Goal: Information Seeking & Learning: Learn about a topic

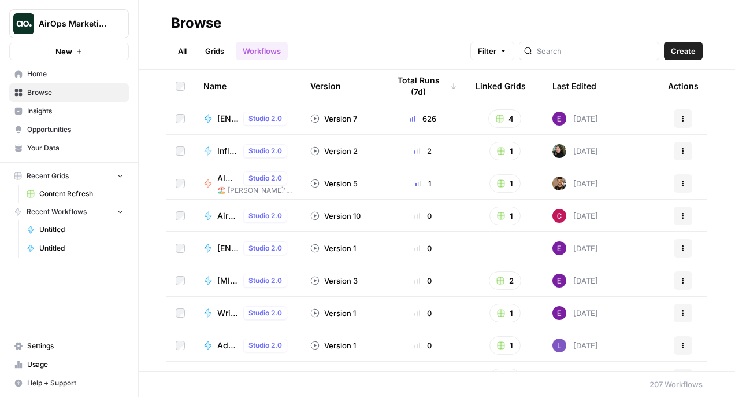
click at [64, 109] on span "Insights" at bounding box center [75, 111] width 97 height 10
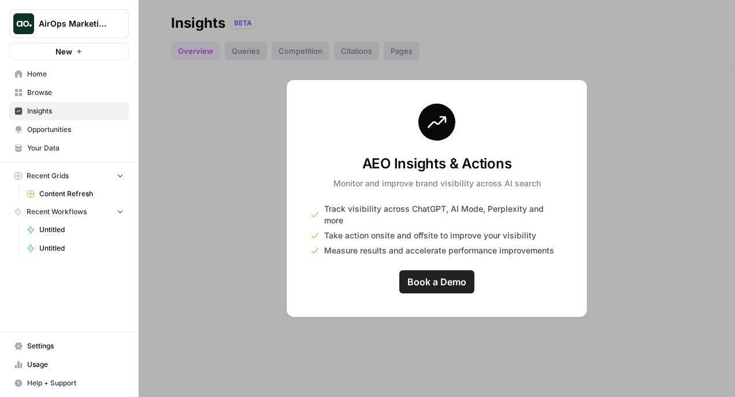
click at [88, 19] on span "AirOps Marketing" at bounding box center [74, 24] width 70 height 12
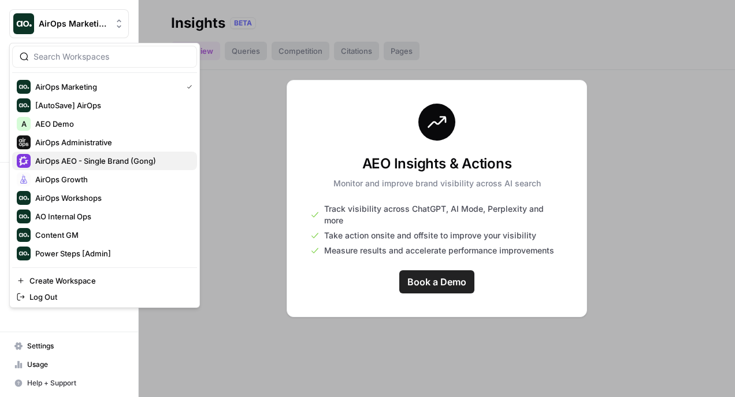
click at [97, 157] on span "AirOps AEO - Single Brand (Gong)" at bounding box center [111, 161] width 153 height 12
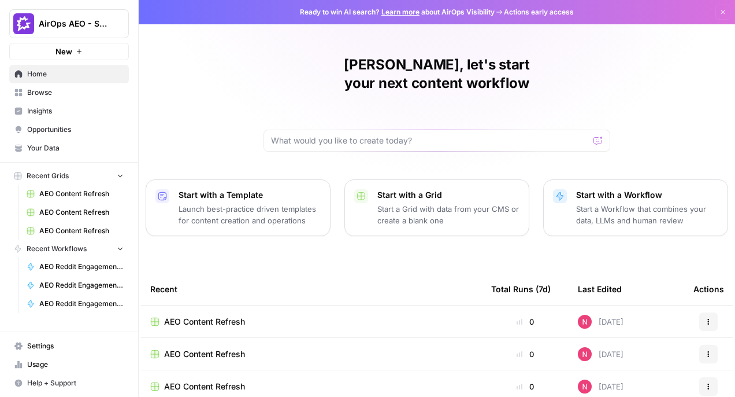
click at [40, 110] on span "Insights" at bounding box center [75, 111] width 97 height 10
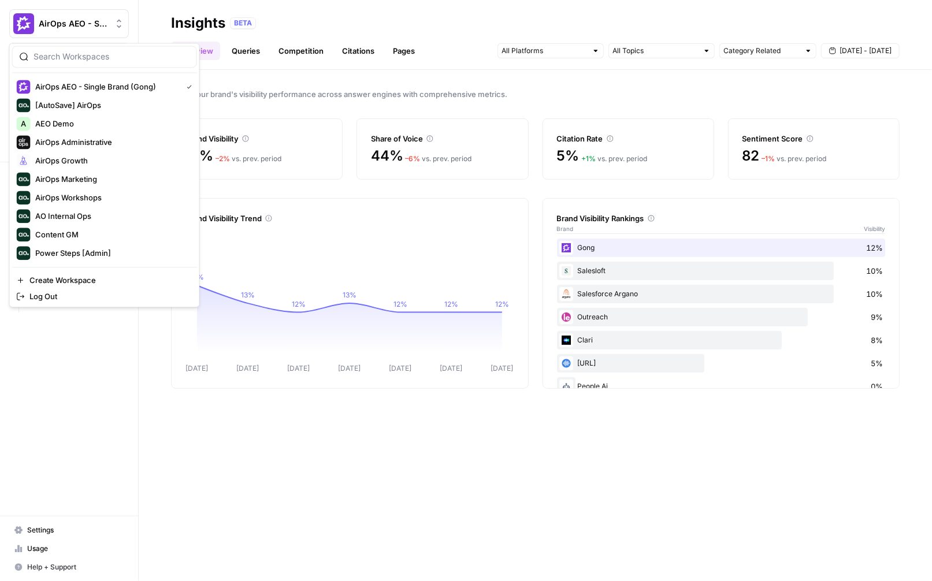
click at [119, 25] on icon "Workspace: AirOps AEO - Single Brand (Gong)" at bounding box center [119, 24] width 12 height 12
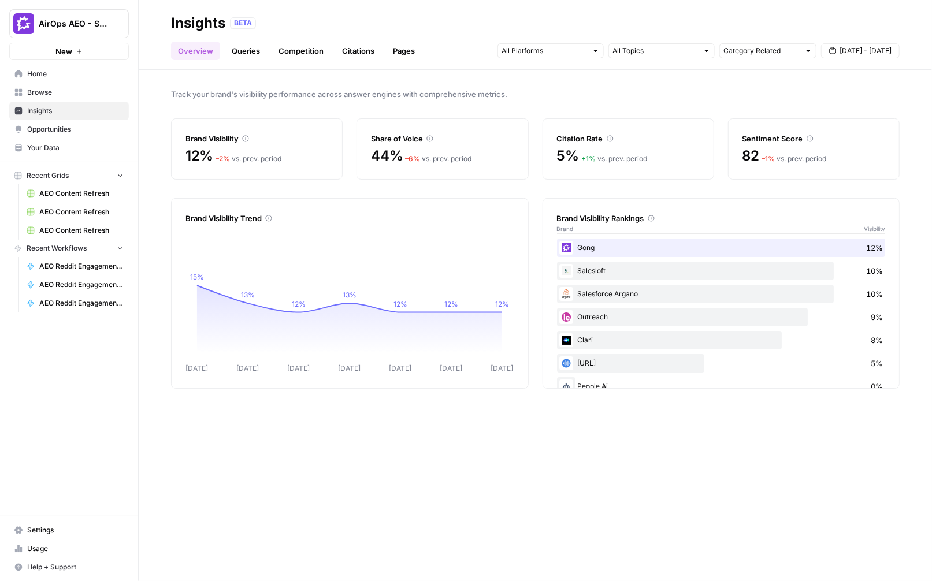
click at [119, 25] on icon "Workspace: AirOps AEO - Single Brand (Gong)" at bounding box center [119, 24] width 12 height 12
click at [597, 53] on div at bounding box center [596, 51] width 8 height 8
click at [598, 49] on div at bounding box center [596, 51] width 8 height 8
click at [586, 21] on div "BETA" at bounding box center [565, 23] width 670 height 12
click at [243, 60] on header "Insights BETA Overview Queries Competition Citations Pages Category Related Sep…" at bounding box center [536, 35] width 794 height 70
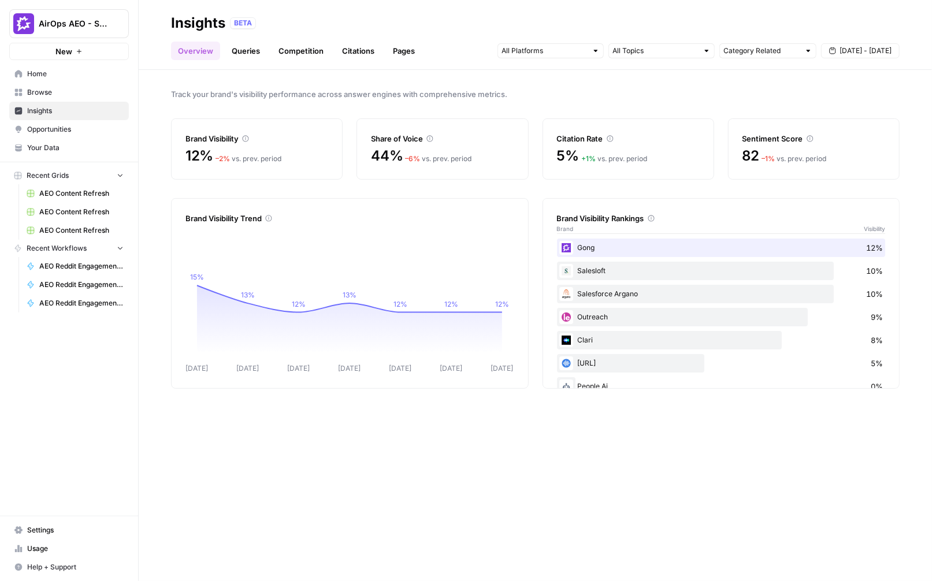
click at [243, 55] on link "Queries" at bounding box center [246, 51] width 42 height 18
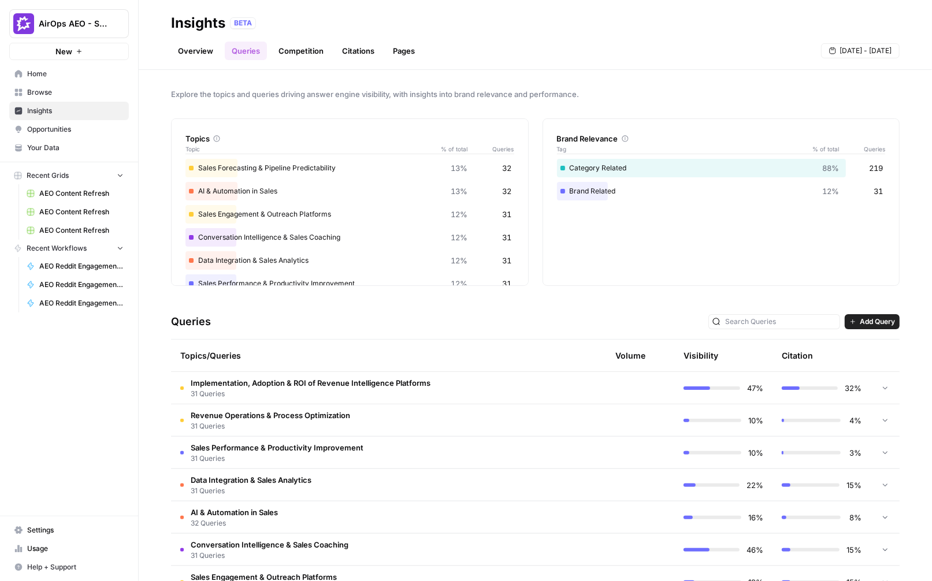
click at [209, 58] on link "Overview" at bounding box center [195, 51] width 49 height 18
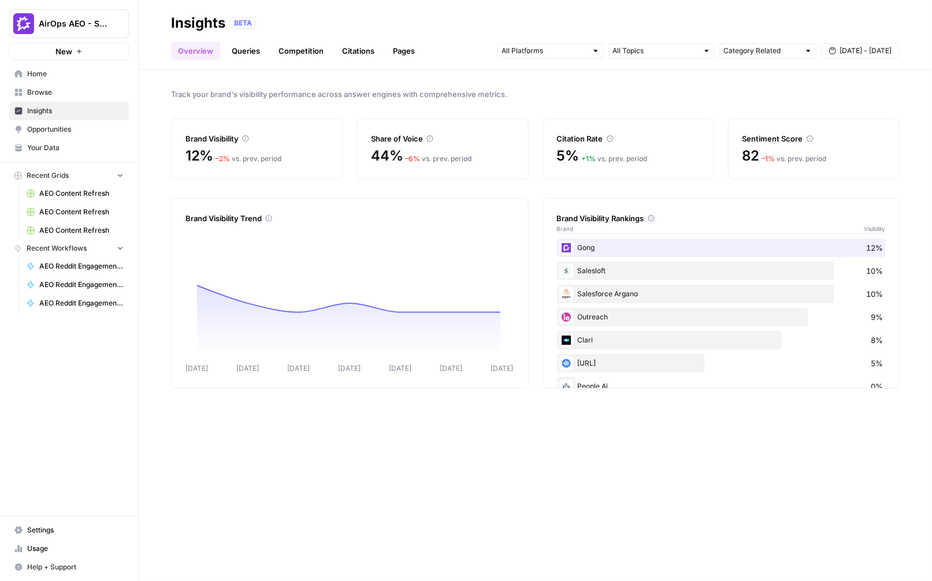
click at [82, 129] on span "Opportunities" at bounding box center [75, 129] width 97 height 10
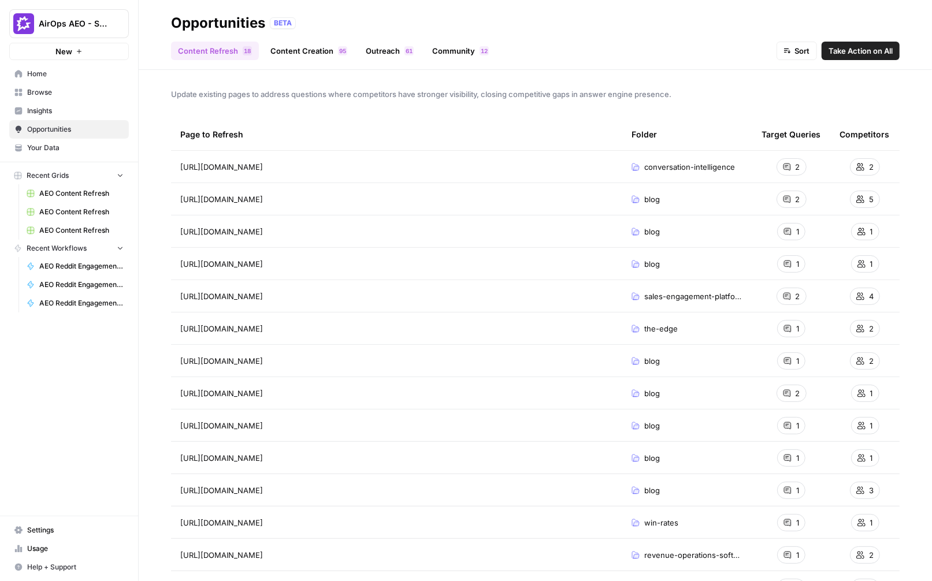
click at [735, 56] on span "Sort" at bounding box center [802, 51] width 15 height 12
click at [735, 80] on span "Competitors (Low to High)" at bounding box center [833, 78] width 94 height 12
click at [735, 53] on span "Competitors (Low to High)" at bounding box center [762, 51] width 96 height 12
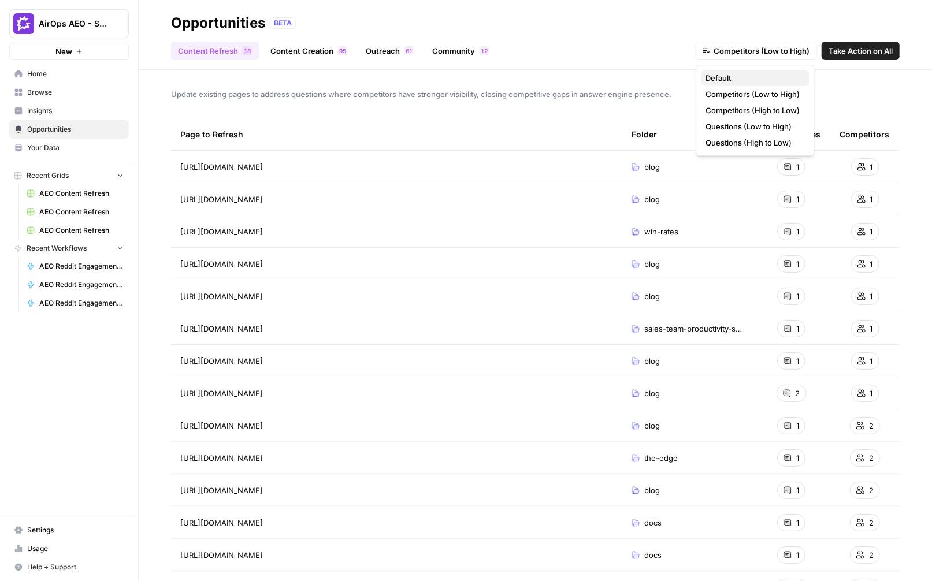
click at [735, 72] on span "Default" at bounding box center [753, 78] width 94 height 12
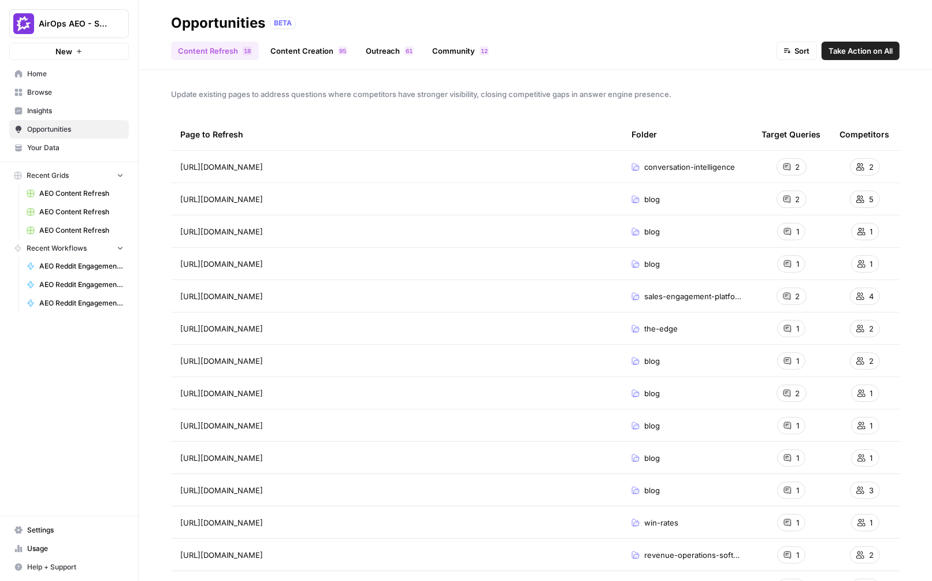
click at [71, 115] on span "Insights" at bounding box center [75, 111] width 97 height 10
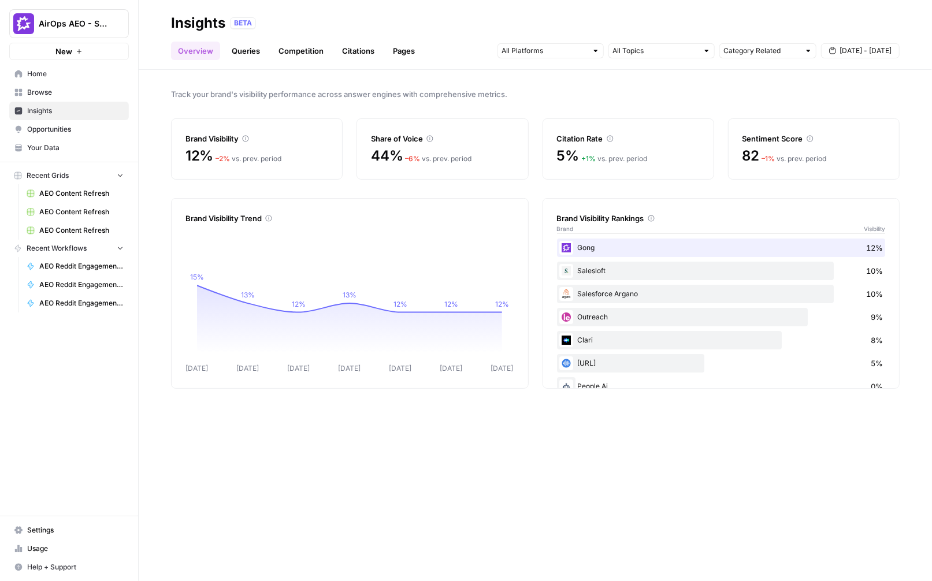
click at [57, 131] on span "Opportunities" at bounding box center [75, 129] width 97 height 10
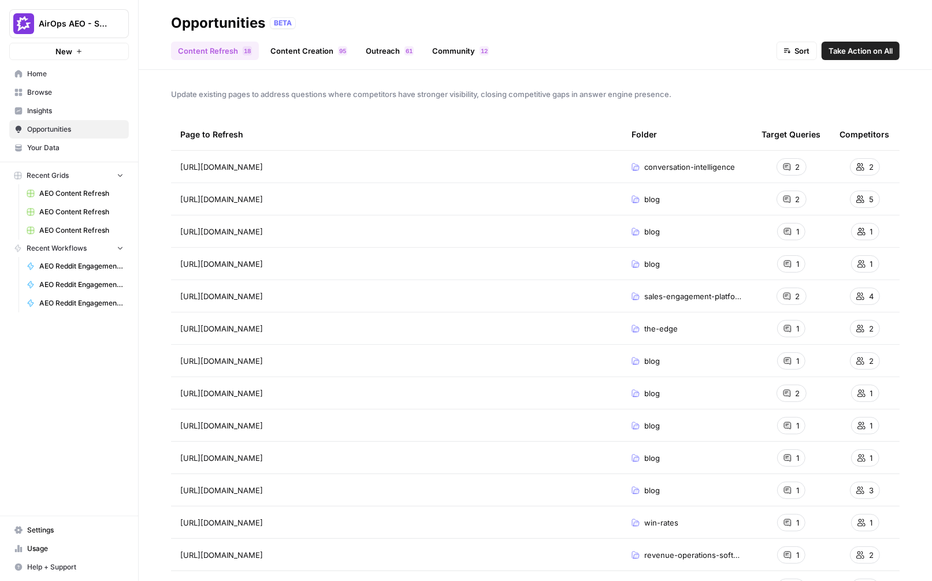
click at [735, 52] on span "Sort" at bounding box center [802, 51] width 15 height 12
click at [735, 77] on span "Competitors (Low to High)" at bounding box center [833, 78] width 94 height 12
click at [735, 49] on span "Take Action on All" at bounding box center [861, 51] width 64 height 12
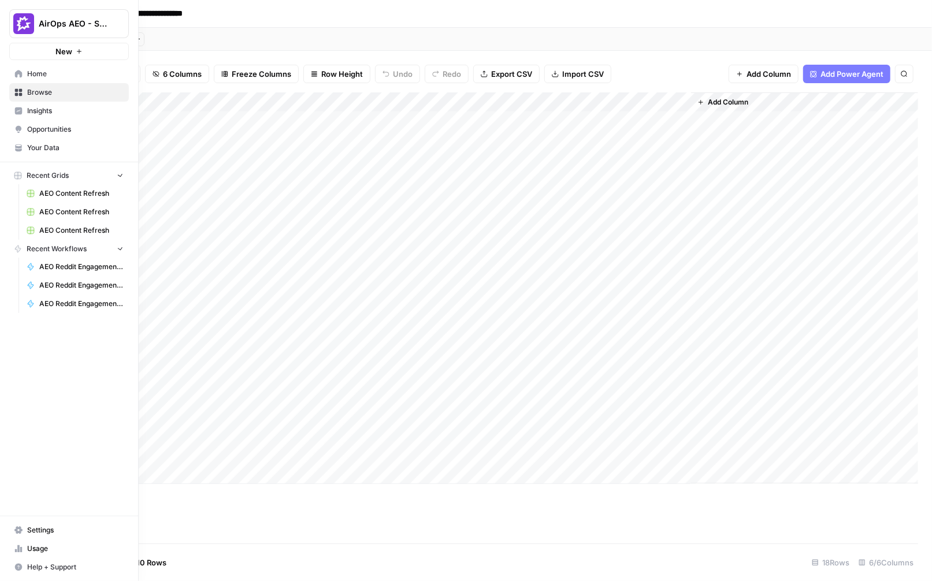
click at [21, 26] on img "Workspace: AirOps AEO - Single Brand (Gong)" at bounding box center [23, 23] width 21 height 21
click at [18, 21] on img "Workspace: AirOps AEO - Single Brand (Gong)" at bounding box center [23, 23] width 21 height 21
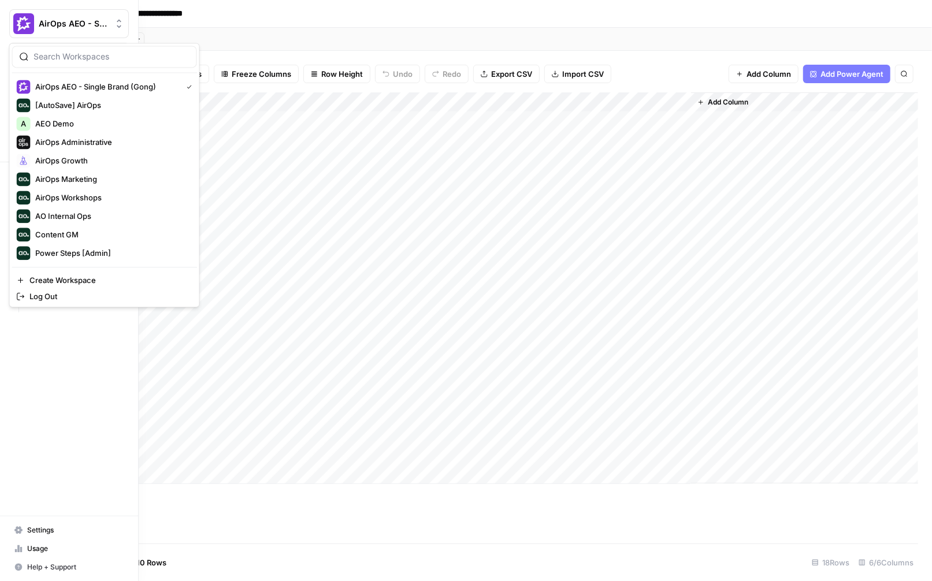
click at [26, 29] on img "Workspace: AirOps AEO - Single Brand (Gong)" at bounding box center [23, 23] width 21 height 21
click at [88, 85] on span "AirOps AEO - Single Brand (Gong)" at bounding box center [106, 87] width 142 height 12
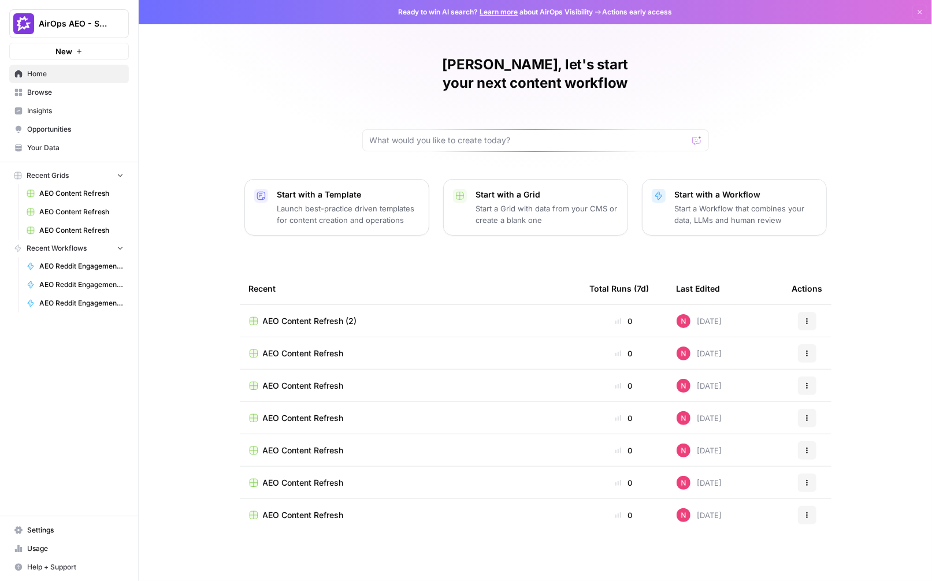
click at [77, 107] on span "Insights" at bounding box center [75, 111] width 97 height 10
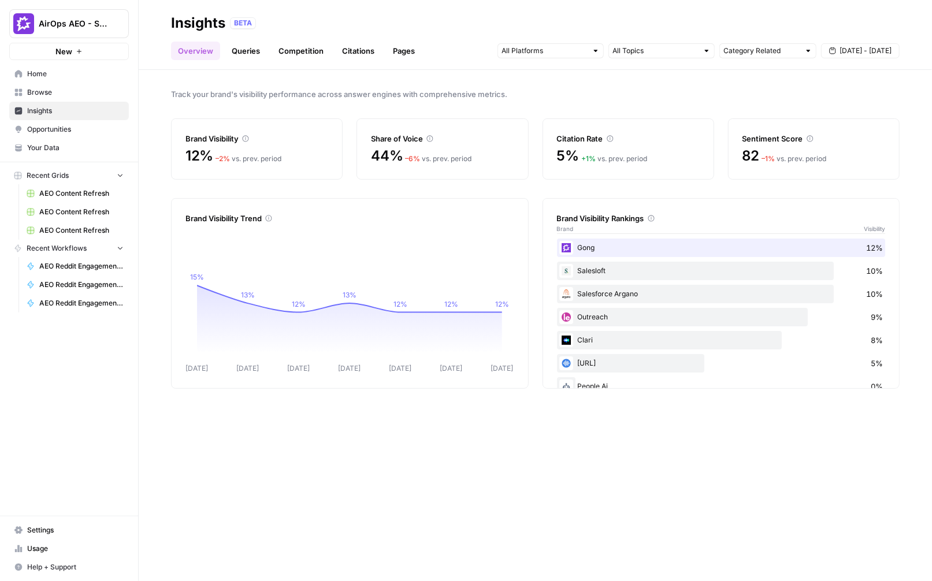
click at [590, 49] on div at bounding box center [551, 50] width 106 height 15
click at [254, 49] on link "Queries" at bounding box center [246, 51] width 42 height 18
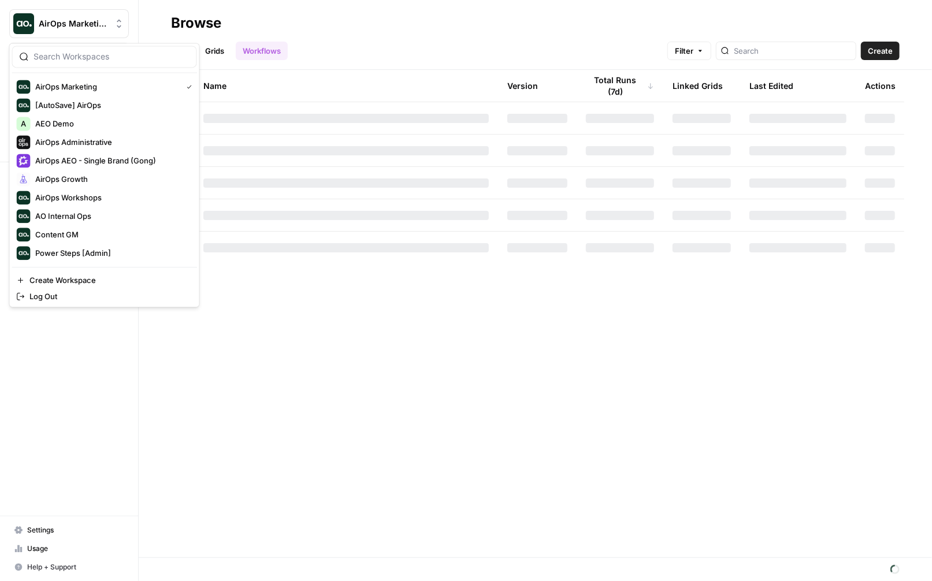
click at [84, 21] on span "AirOps Marketing" at bounding box center [74, 24] width 70 height 12
click at [90, 162] on span "AirOps AEO - Single Brand (Gong)" at bounding box center [111, 161] width 153 height 12
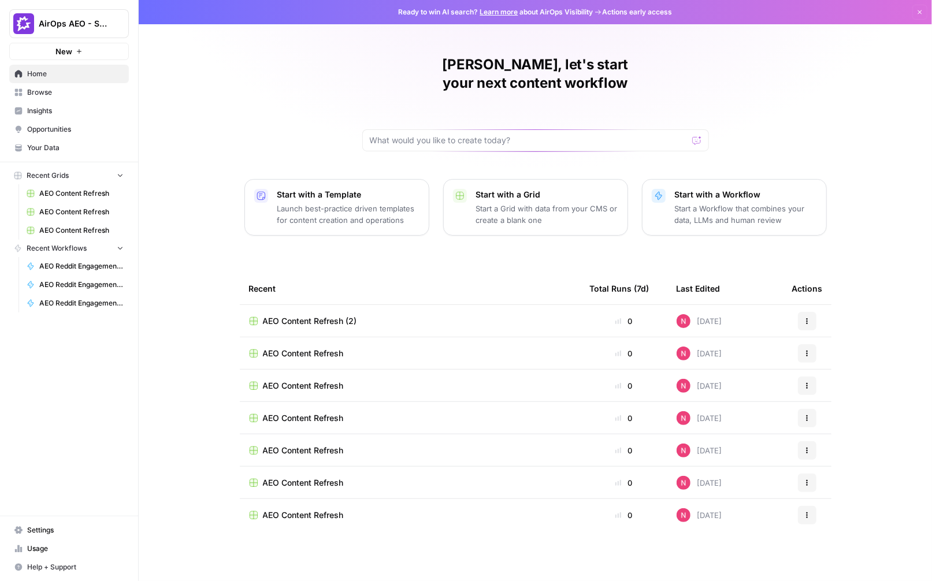
click at [74, 116] on link "Insights" at bounding box center [69, 111] width 120 height 18
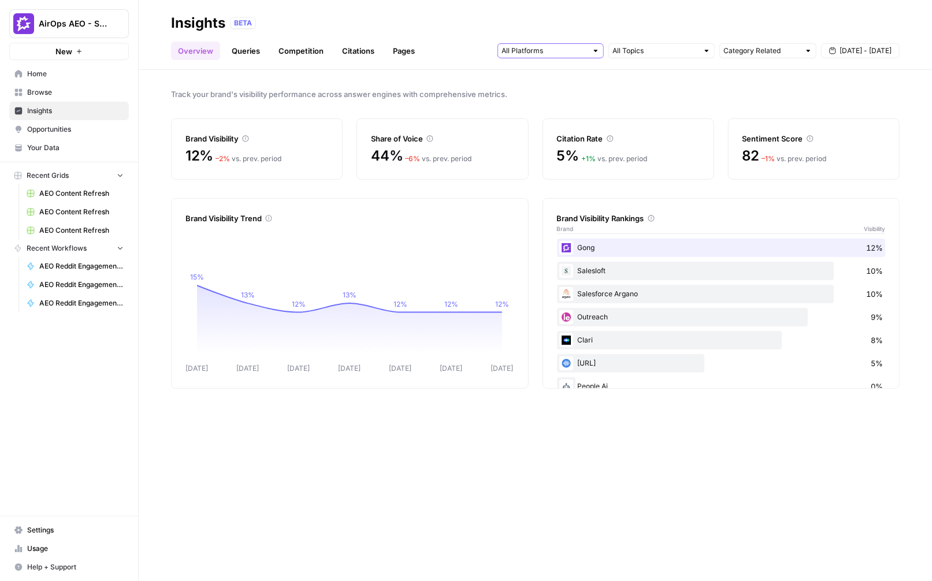
click at [583, 50] on input "text" at bounding box center [545, 51] width 86 height 12
click at [564, 88] on span "ChatGPT" at bounding box center [549, 93] width 59 height 12
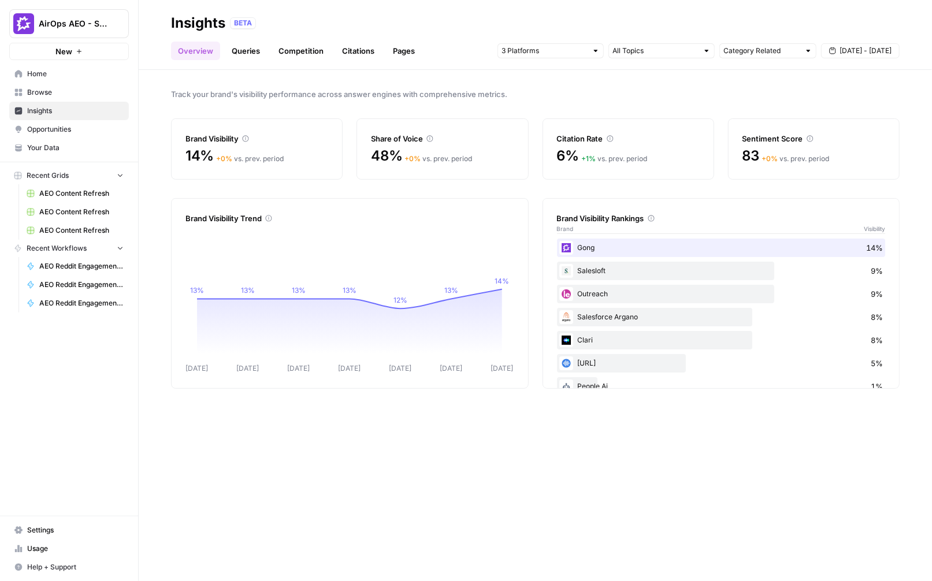
click at [249, 55] on link "Queries" at bounding box center [246, 51] width 42 height 18
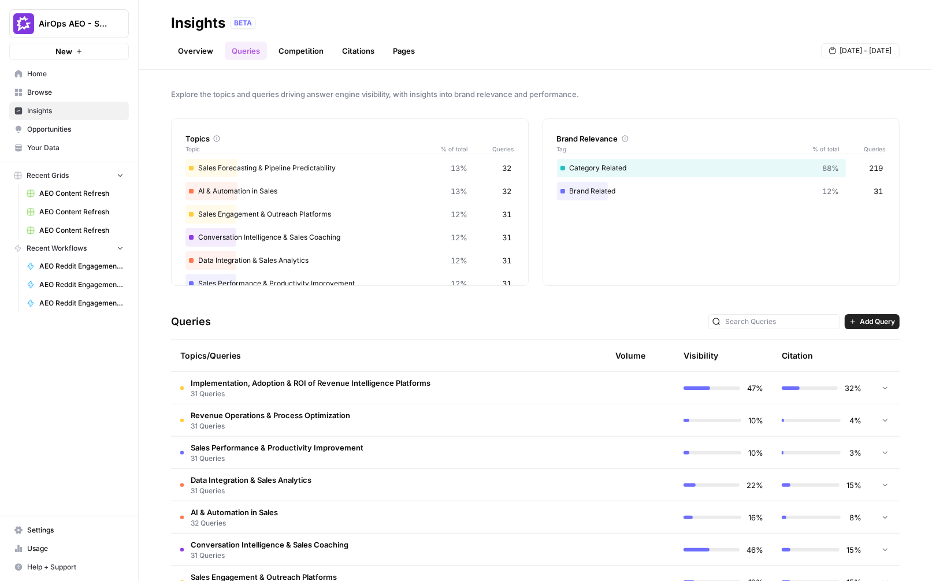
click at [203, 44] on link "Overview" at bounding box center [195, 51] width 49 height 18
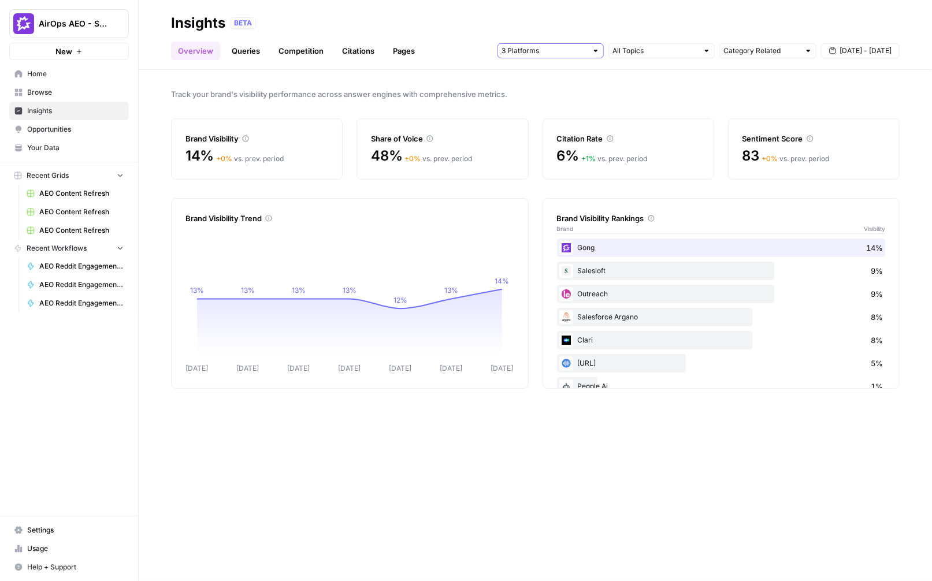
click at [576, 54] on input "text" at bounding box center [545, 51] width 86 height 12
click at [568, 87] on span "ChatGPT" at bounding box center [554, 93] width 69 height 12
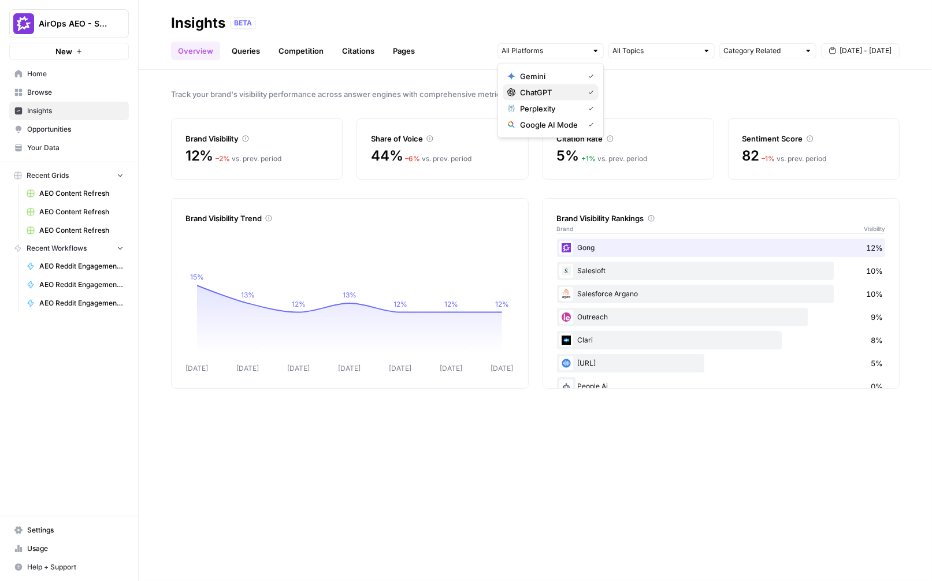
click at [591, 92] on icon "button" at bounding box center [591, 92] width 4 height 3
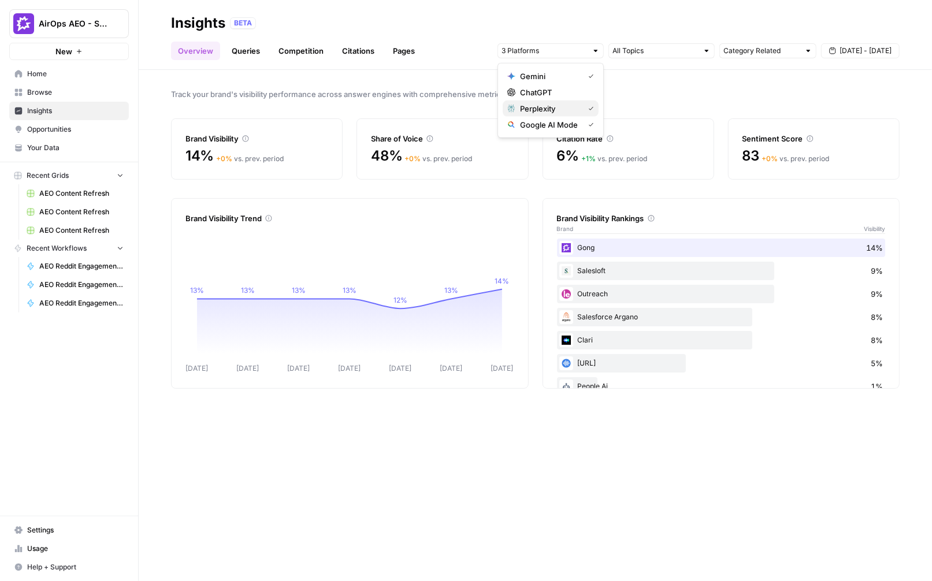
click at [594, 109] on button "Perplexity" at bounding box center [551, 109] width 96 height 16
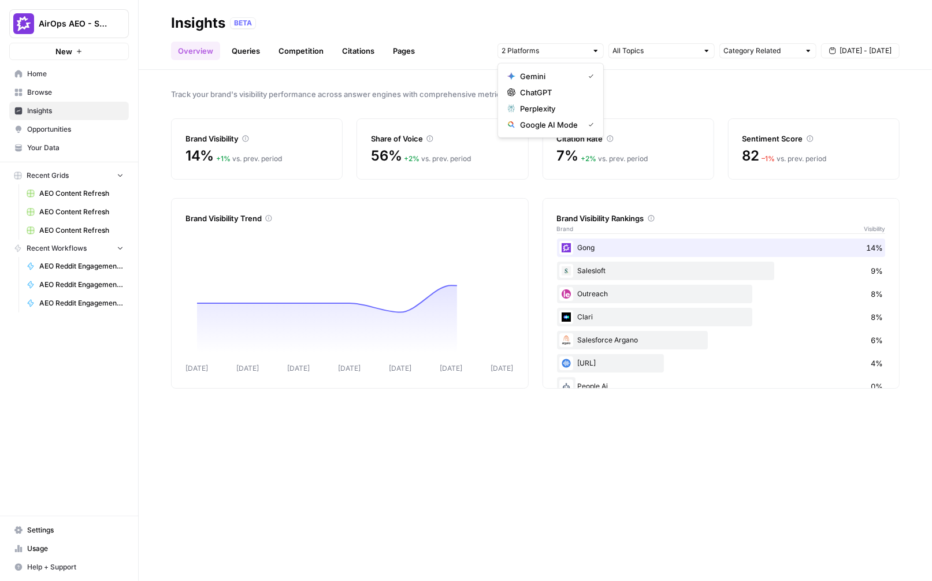
click at [598, 52] on div at bounding box center [596, 51] width 8 height 8
click at [595, 47] on div at bounding box center [596, 51] width 8 height 8
click at [610, 27] on div "BETA" at bounding box center [565, 23] width 670 height 12
click at [592, 51] on div at bounding box center [596, 51] width 8 height 8
click at [566, 92] on span "ChatGPT" at bounding box center [554, 93] width 69 height 12
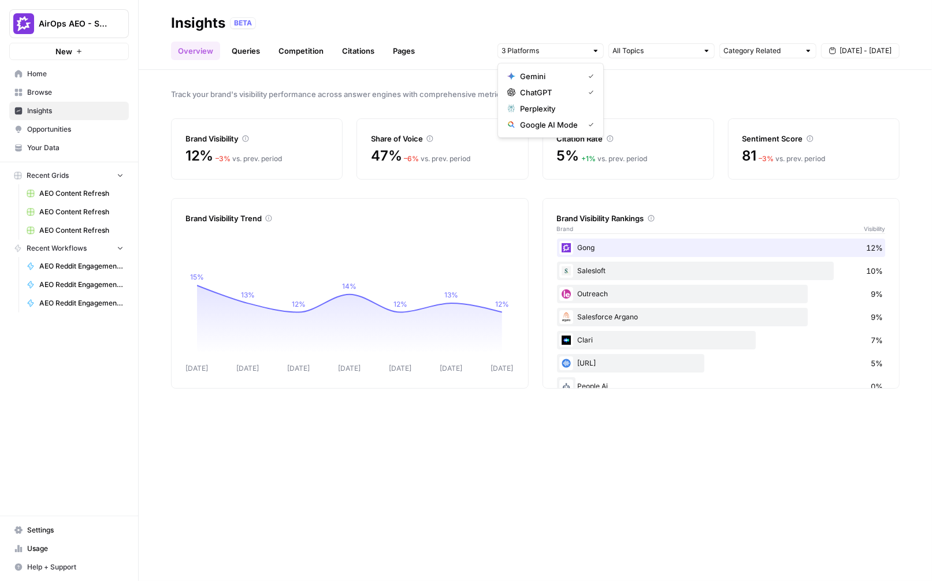
click at [308, 47] on link "Competition" at bounding box center [301, 51] width 59 height 18
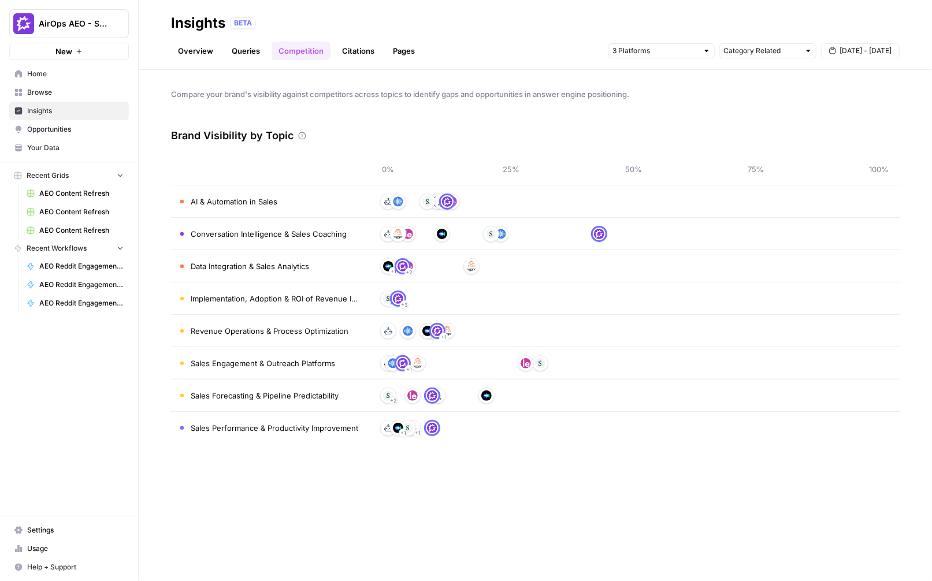
click at [372, 42] on link "Citations" at bounding box center [358, 51] width 46 height 18
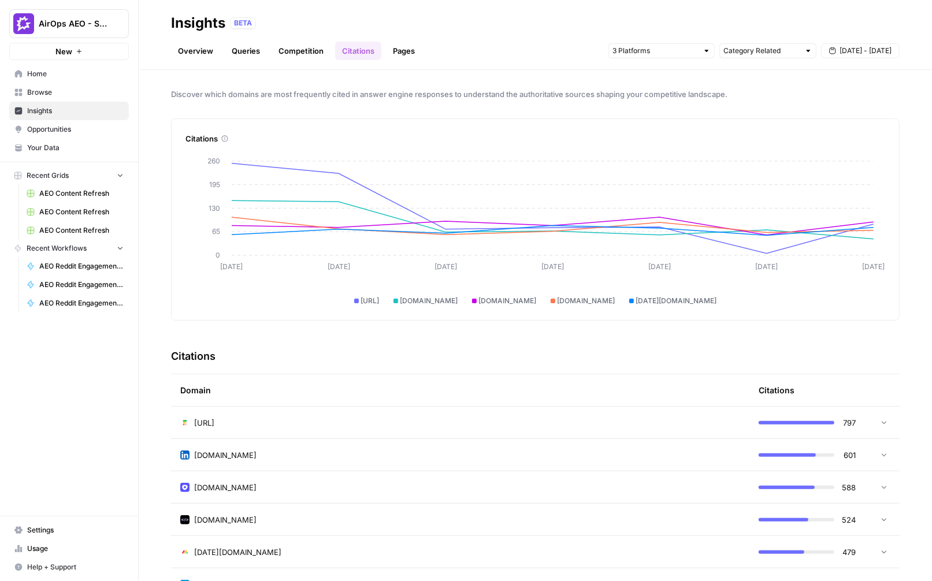
click at [213, 51] on link "Overview" at bounding box center [195, 51] width 49 height 18
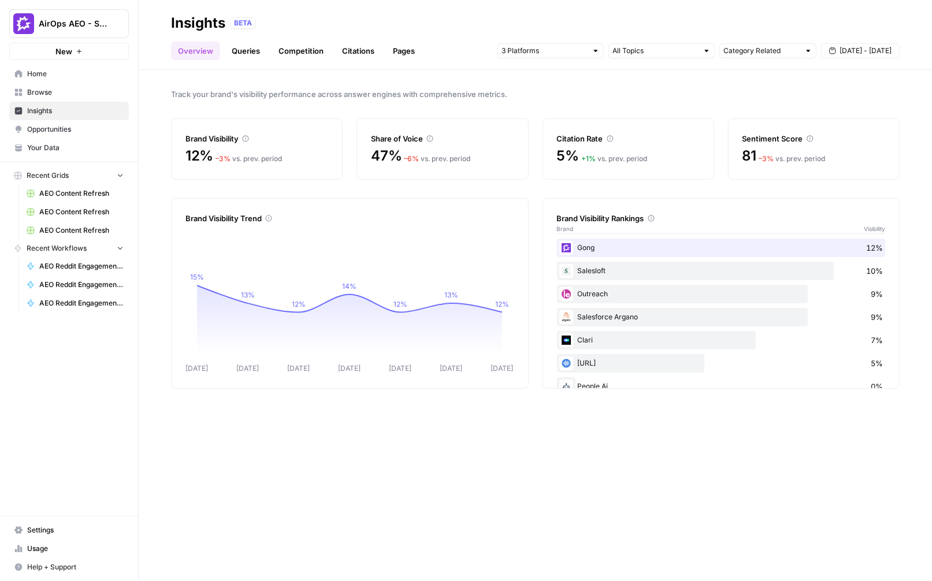
click at [247, 53] on link "Queries" at bounding box center [246, 51] width 42 height 18
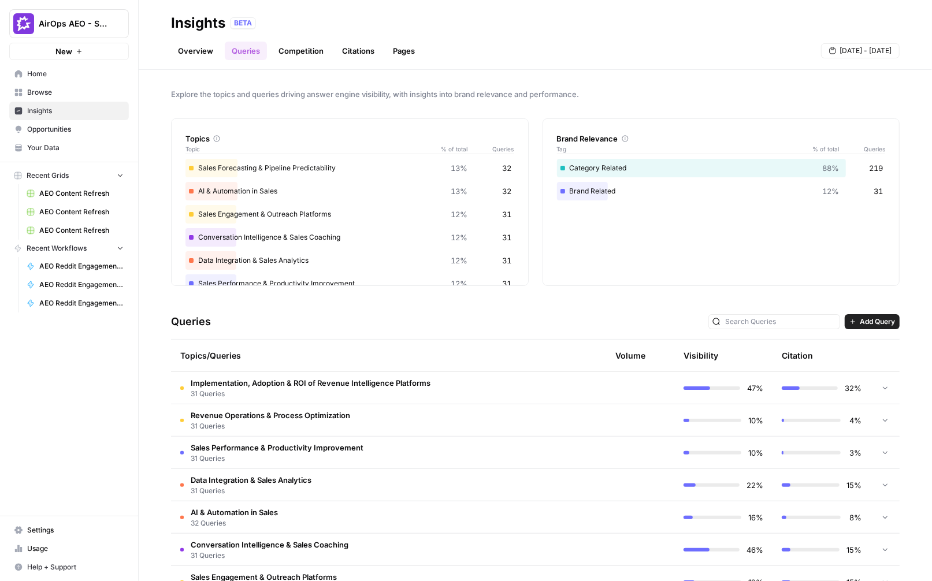
click at [191, 51] on link "Overview" at bounding box center [195, 51] width 49 height 18
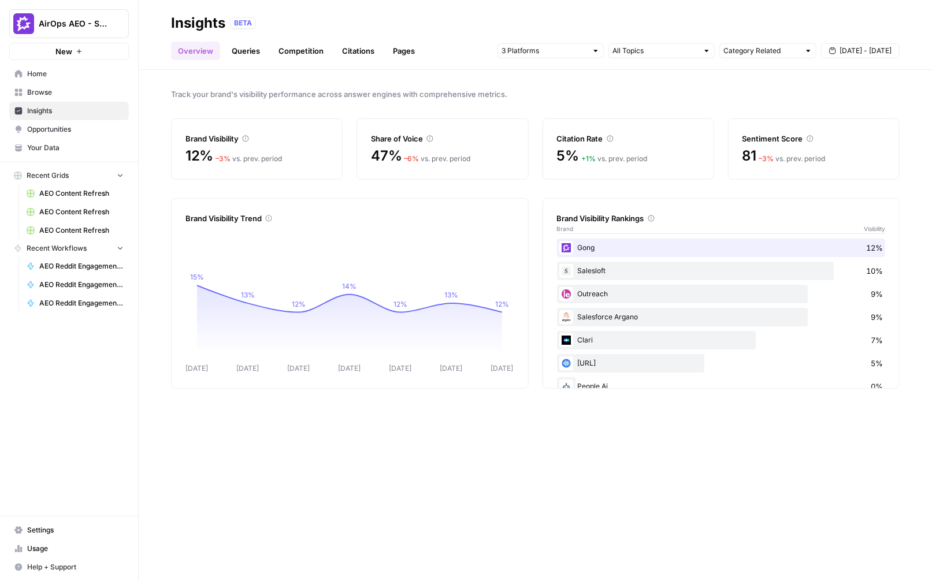
click at [706, 51] on div at bounding box center [707, 51] width 8 height 8
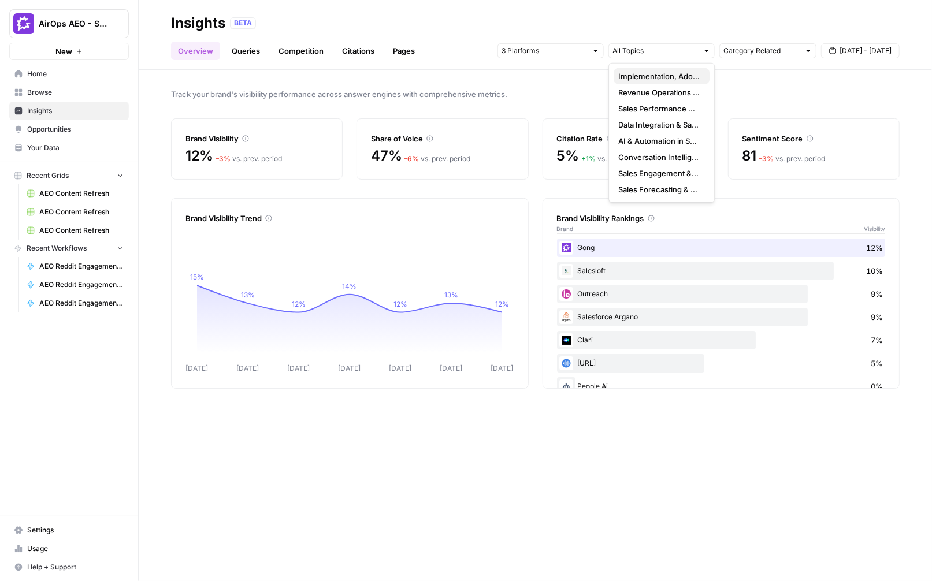
click at [703, 81] on div "Implementation, Adoption & ROI of Revenue Intelligence Platforms" at bounding box center [661, 77] width 87 height 12
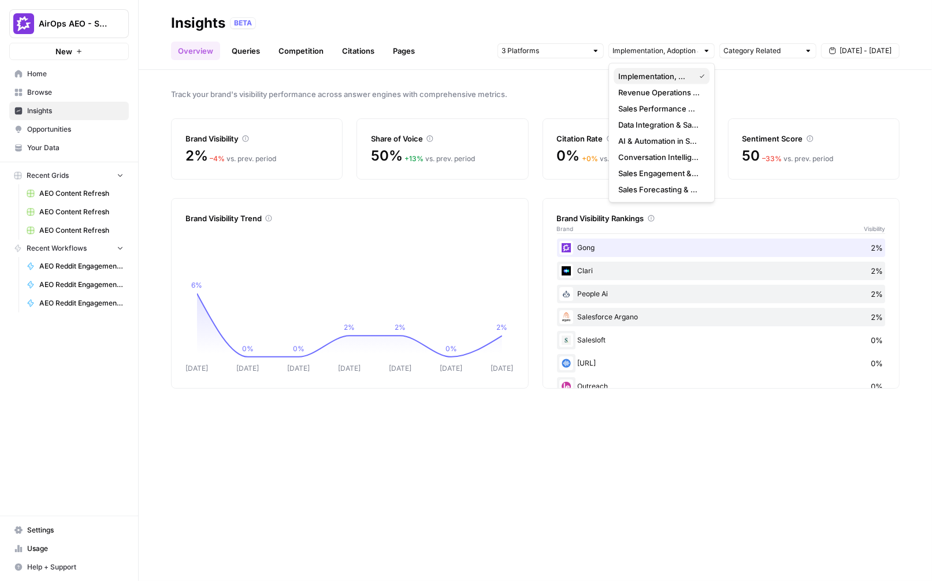
click at [664, 77] on span "Implementation, Adoption & ROI of Revenue Intelligence Platforms" at bounding box center [654, 77] width 72 height 12
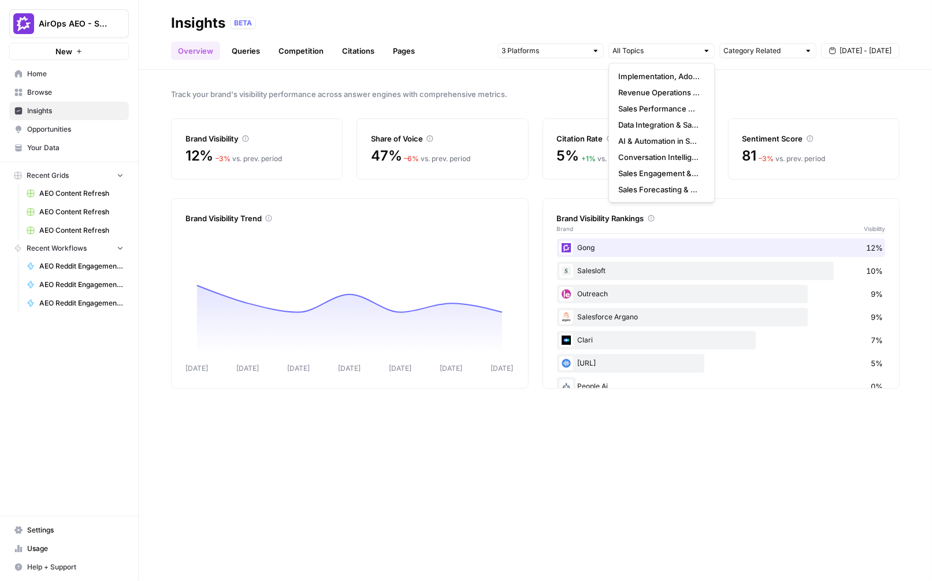
click at [735, 77] on div "Track your brand's visibility performance across answer engines with comprehens…" at bounding box center [536, 326] width 794 height 512
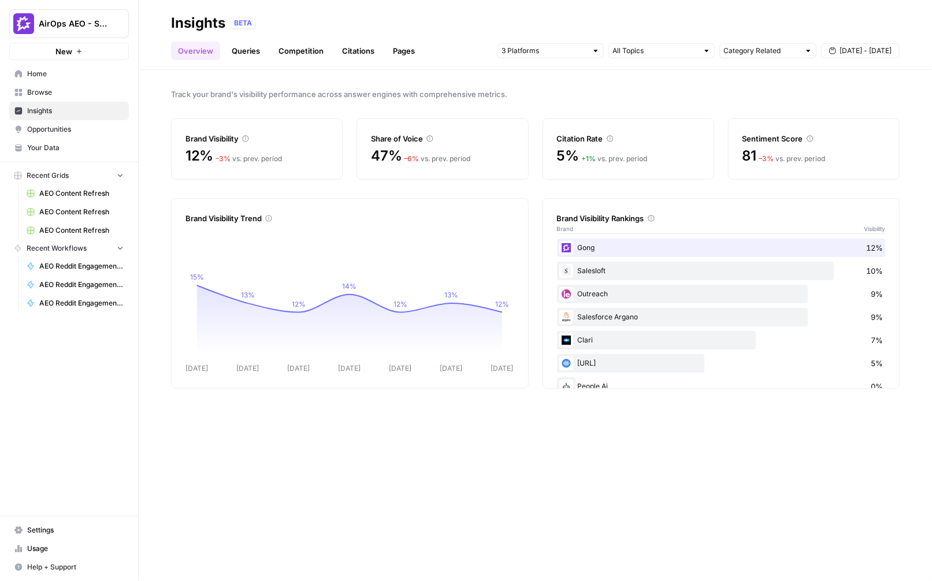
click at [252, 55] on link "Queries" at bounding box center [246, 51] width 42 height 18
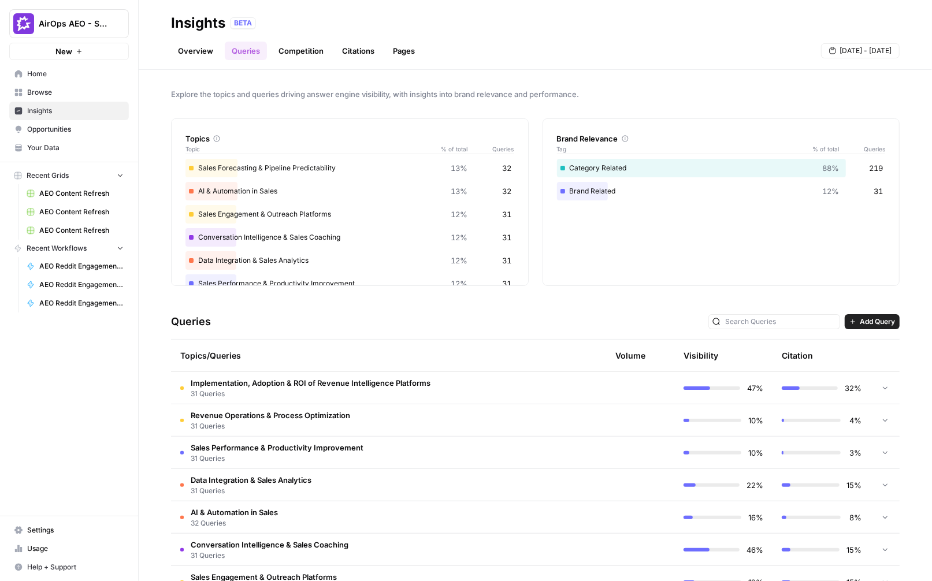
click at [880, 325] on span "Add Query" at bounding box center [877, 322] width 35 height 10
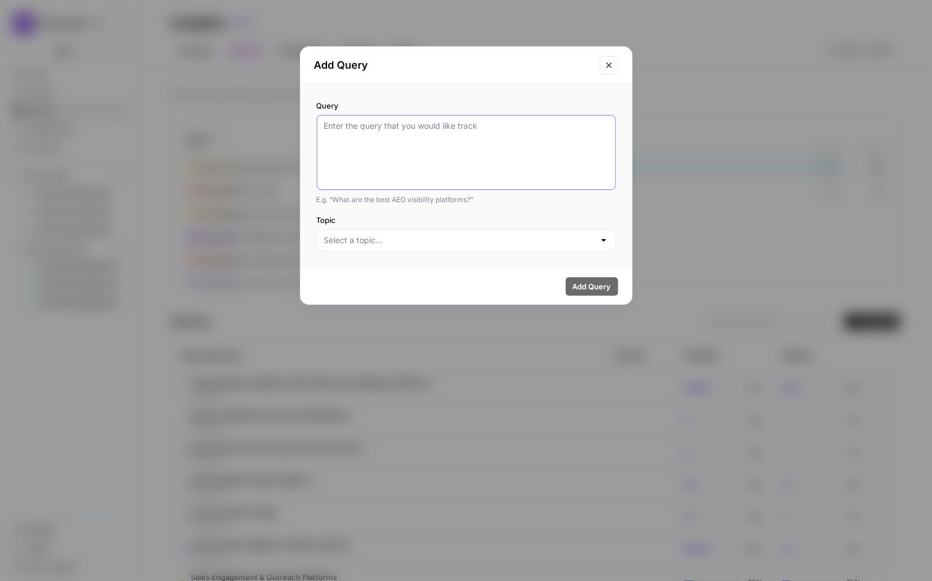
click at [452, 164] on textarea "Query" at bounding box center [466, 152] width 284 height 65
click at [615, 68] on button "Close modal" at bounding box center [609, 65] width 18 height 18
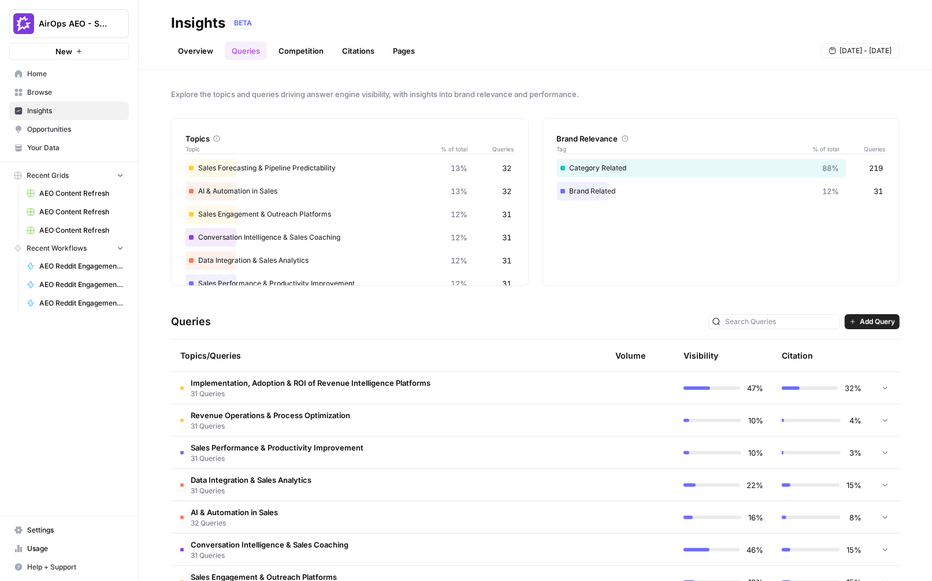
click at [182, 55] on link "Overview" at bounding box center [195, 51] width 49 height 18
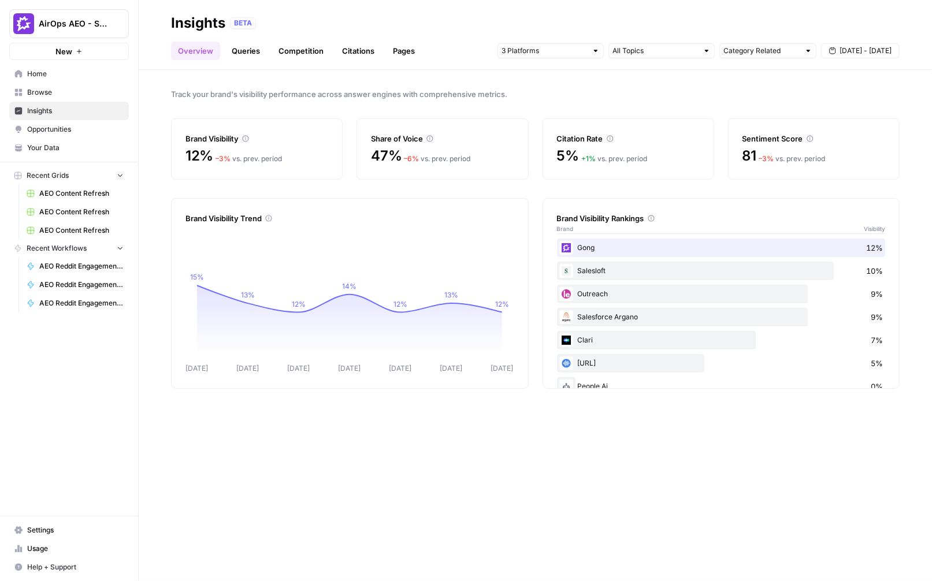
click at [99, 137] on link "Opportunities" at bounding box center [69, 129] width 120 height 18
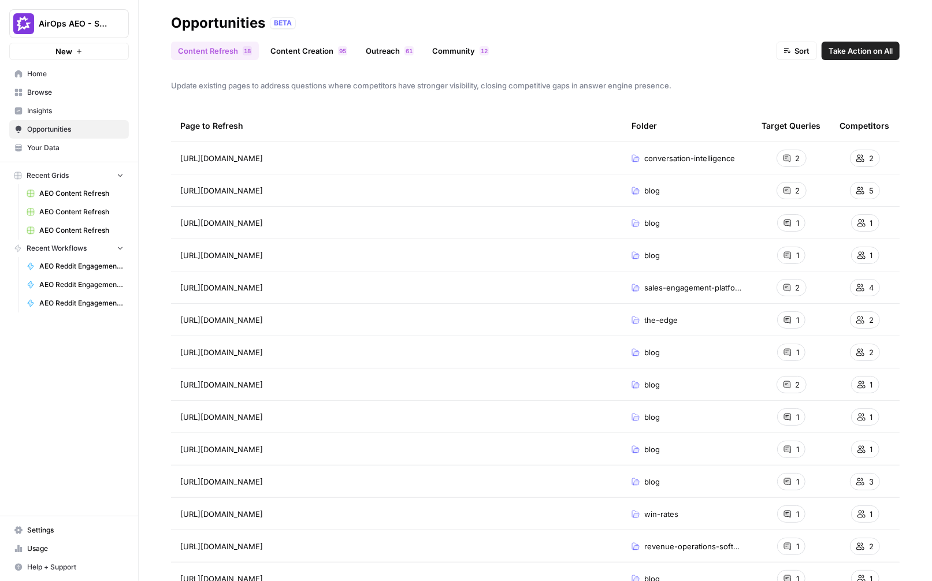
scroll to position [12, 0]
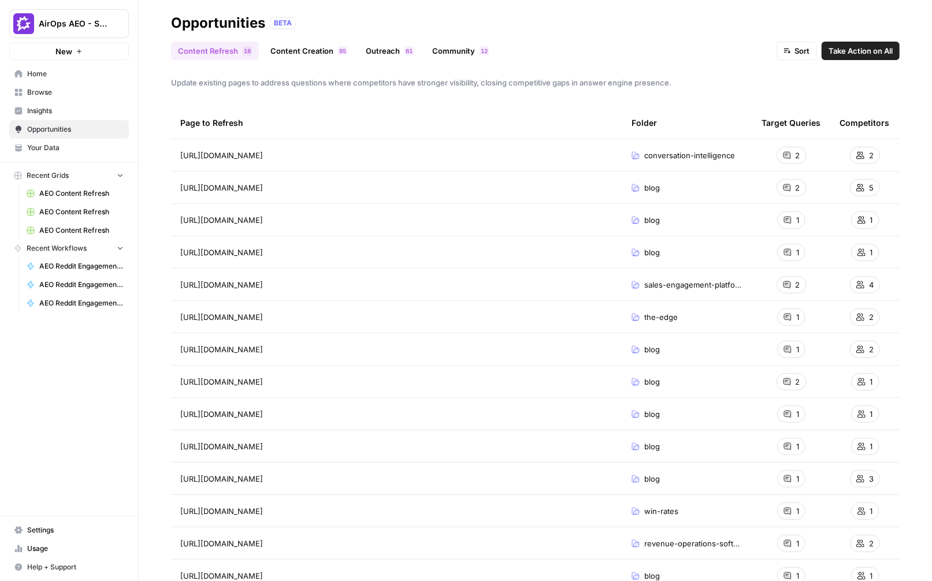
click at [94, 110] on span "Insights" at bounding box center [75, 111] width 97 height 10
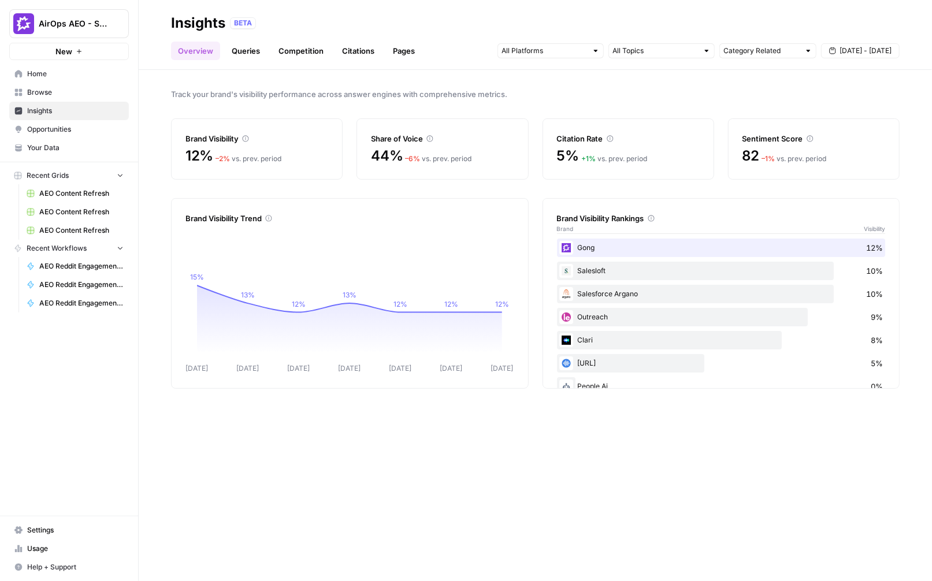
drag, startPoint x: 610, startPoint y: 271, endPoint x: 397, endPoint y: 49, distance: 307.8
click at [606, 266] on div "Salesloft 10%" at bounding box center [721, 271] width 329 height 18
click at [256, 54] on link "Queries" at bounding box center [246, 51] width 42 height 18
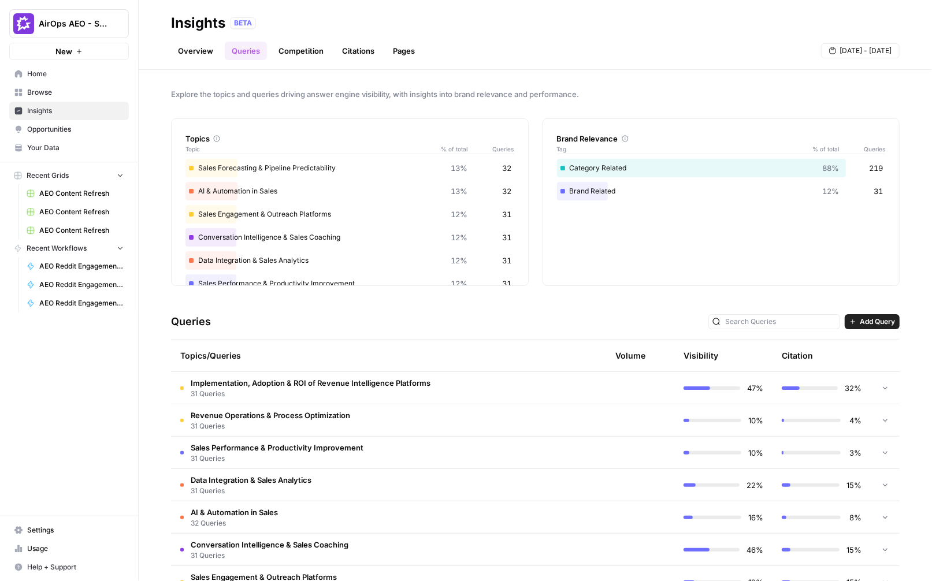
click at [197, 51] on link "Overview" at bounding box center [195, 51] width 49 height 18
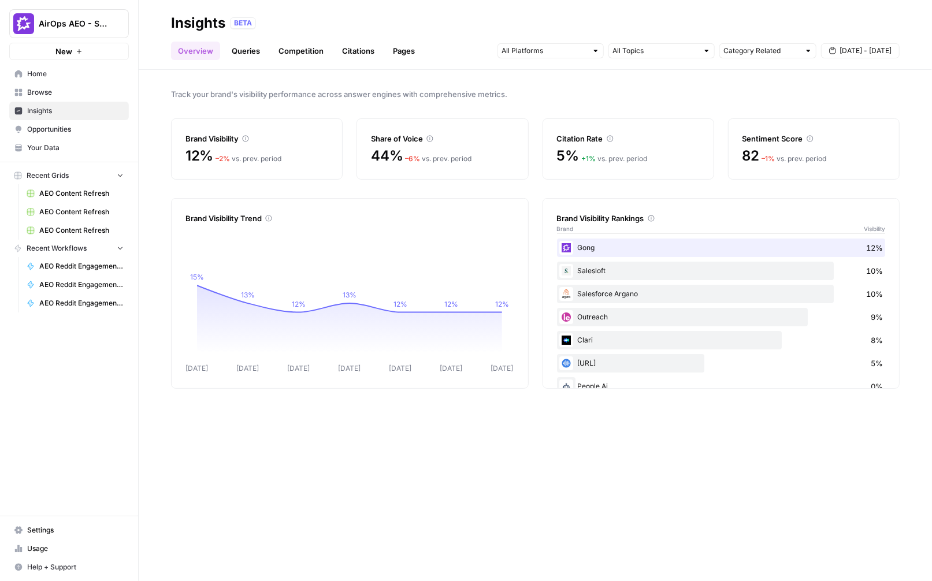
click at [251, 57] on link "Queries" at bounding box center [246, 51] width 42 height 18
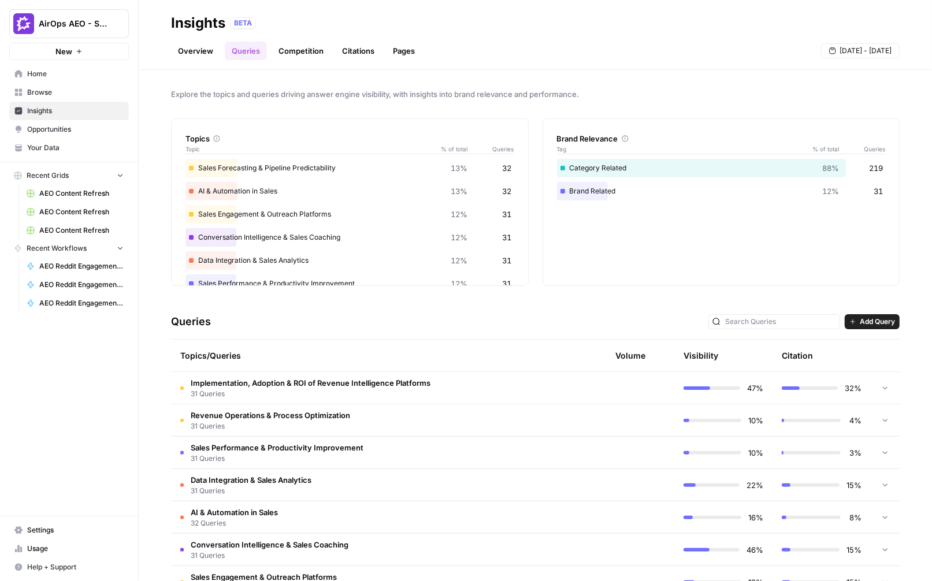
click at [297, 53] on link "Competition" at bounding box center [301, 51] width 59 height 18
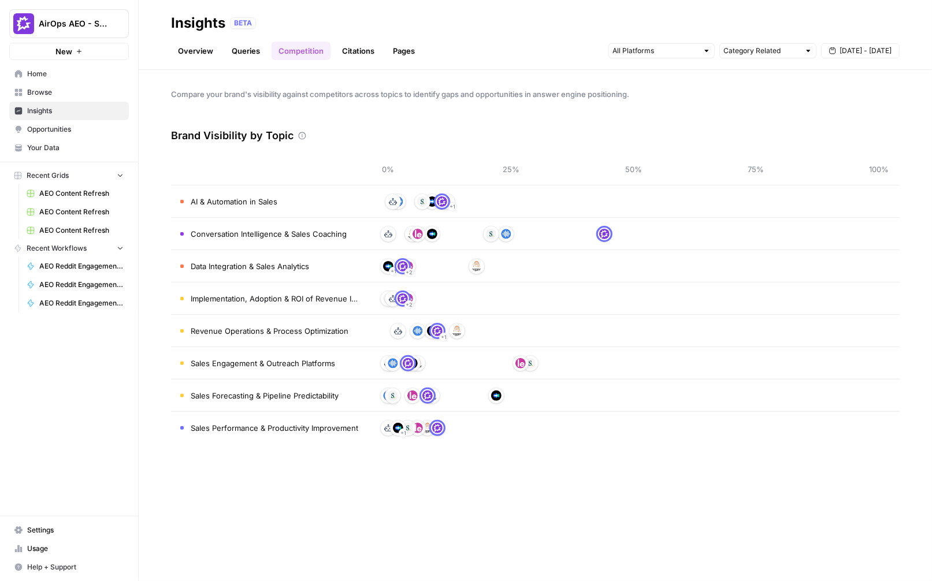
click at [338, 49] on link "Citations" at bounding box center [358, 51] width 46 height 18
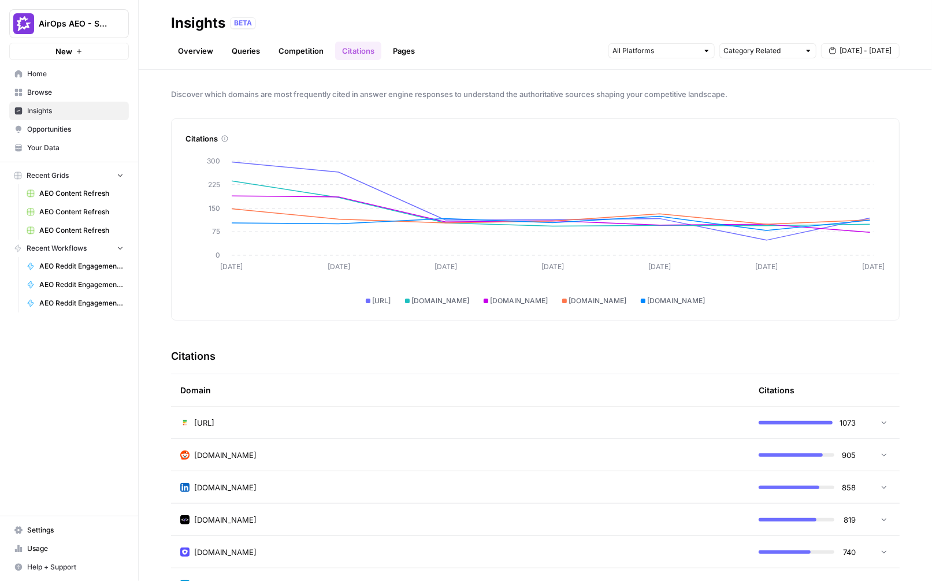
click at [413, 55] on link "Pages" at bounding box center [404, 51] width 36 height 18
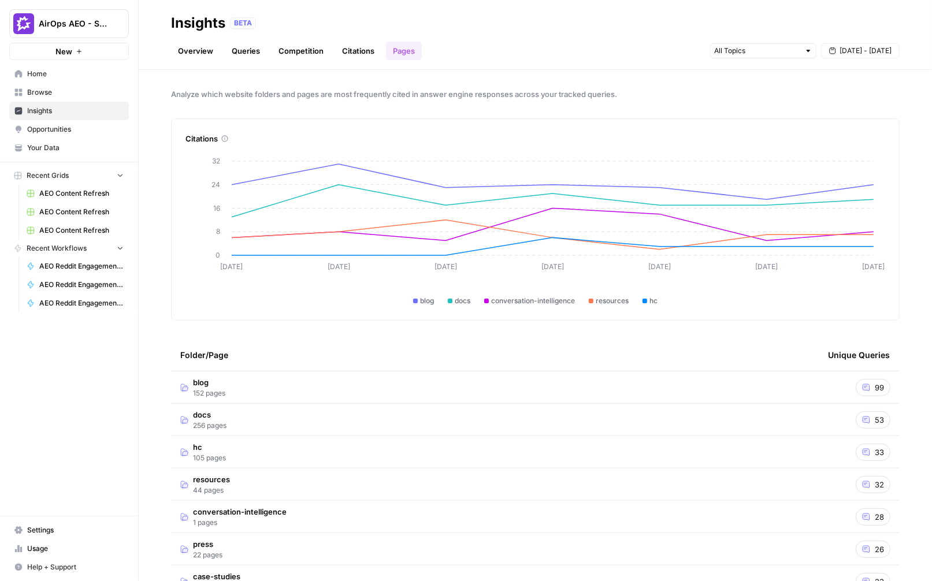
click at [213, 53] on link "Overview" at bounding box center [195, 51] width 49 height 18
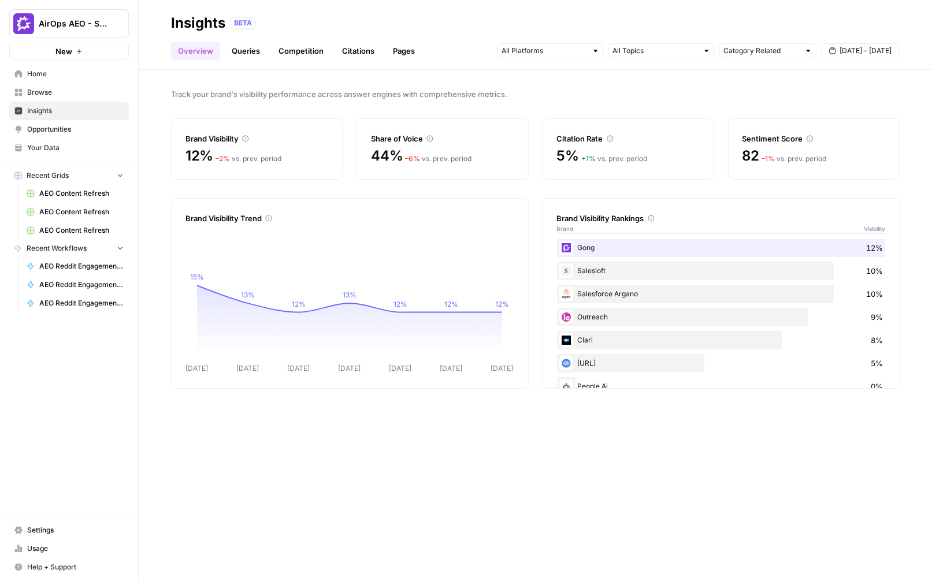
click at [261, 52] on link "Queries" at bounding box center [246, 51] width 42 height 18
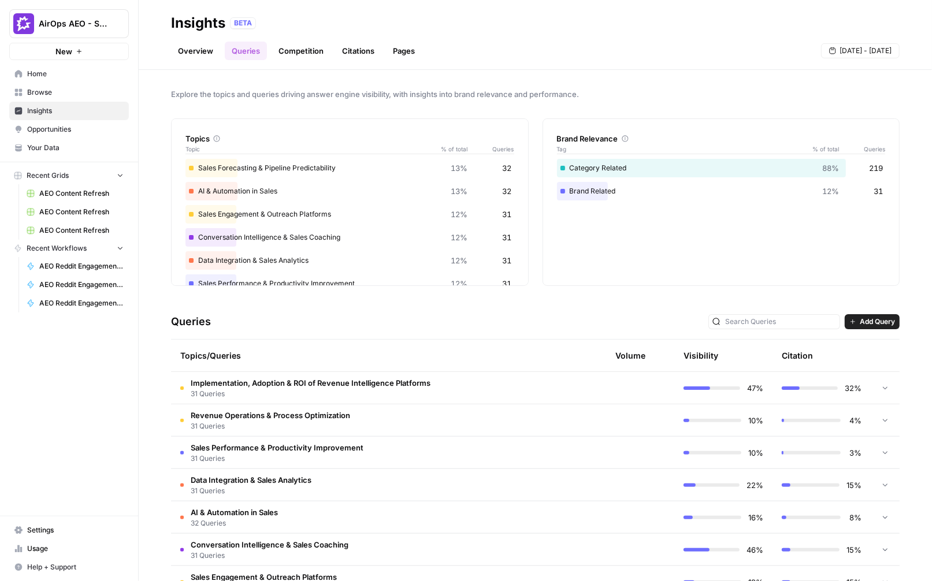
click at [310, 54] on link "Competition" at bounding box center [301, 51] width 59 height 18
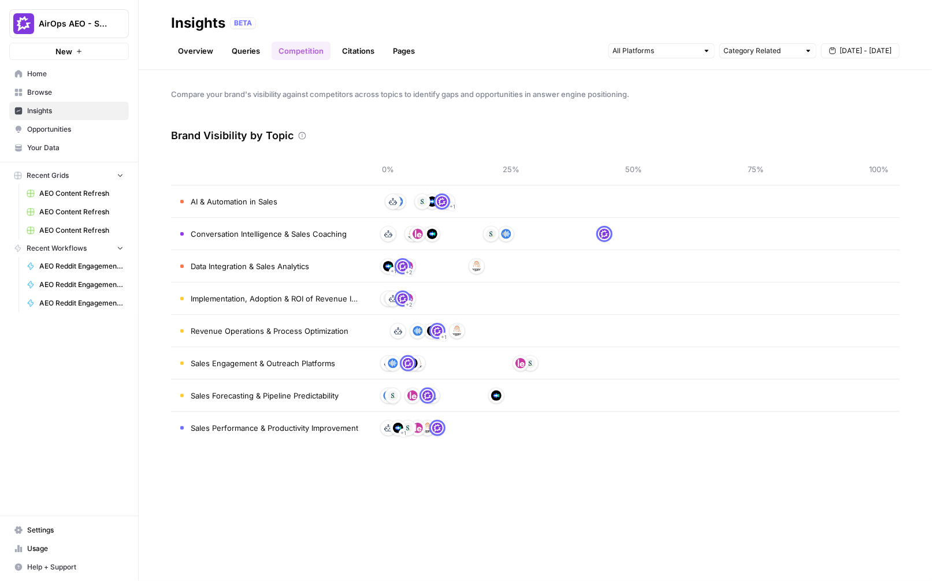
click at [346, 57] on link "Citations" at bounding box center [358, 51] width 46 height 18
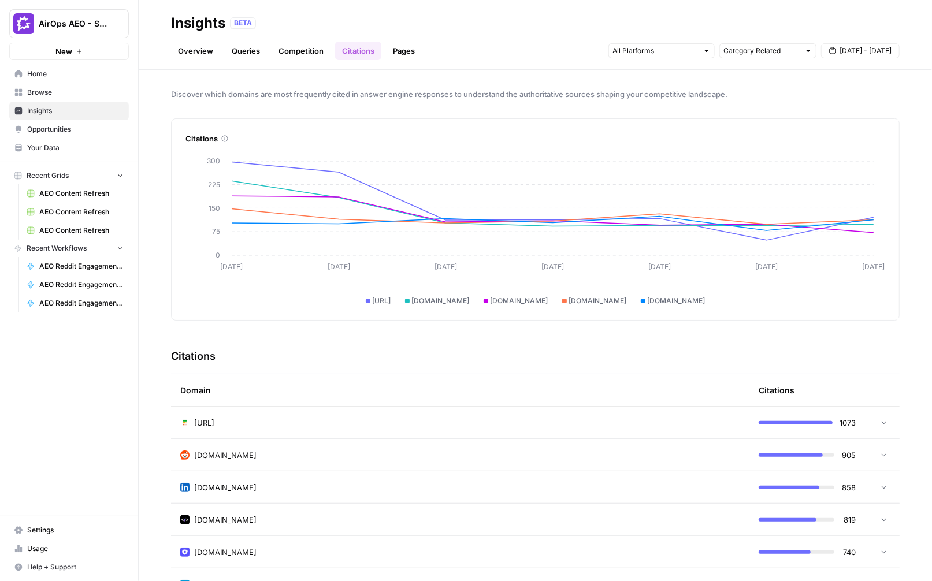
click at [408, 55] on link "Pages" at bounding box center [404, 51] width 36 height 18
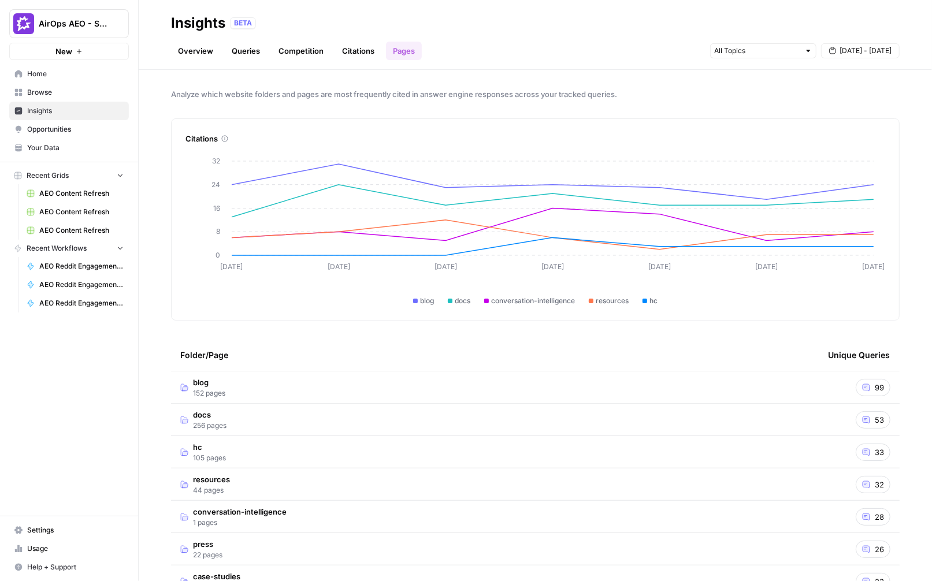
click at [211, 57] on link "Overview" at bounding box center [195, 51] width 49 height 18
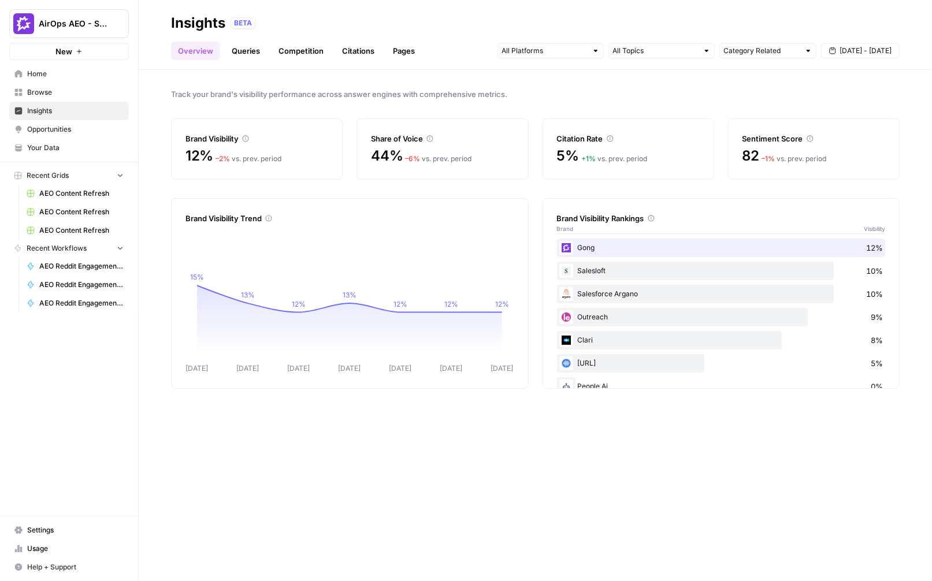
click at [64, 127] on span "Opportunities" at bounding box center [75, 129] width 97 height 10
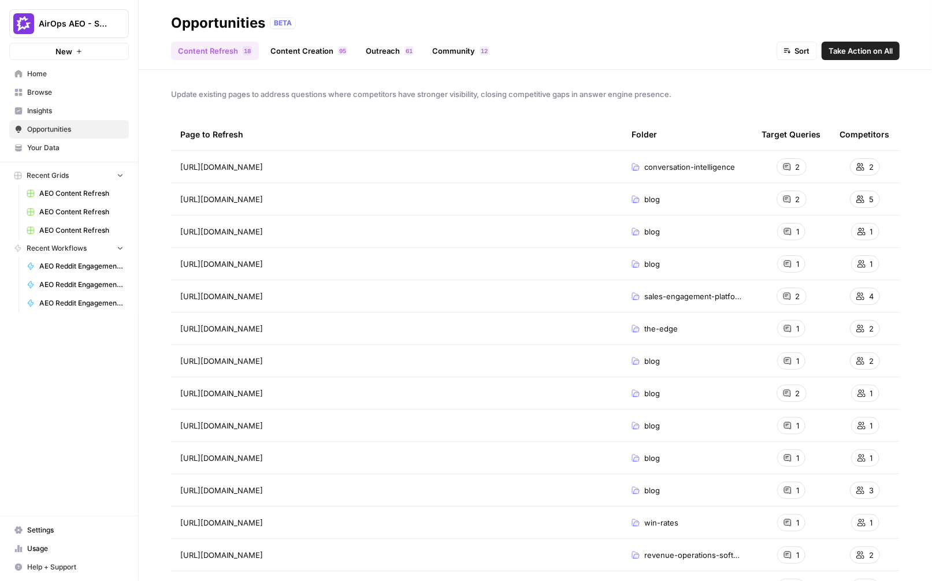
click at [301, 55] on link "Content Creation 5 9" at bounding box center [309, 51] width 91 height 18
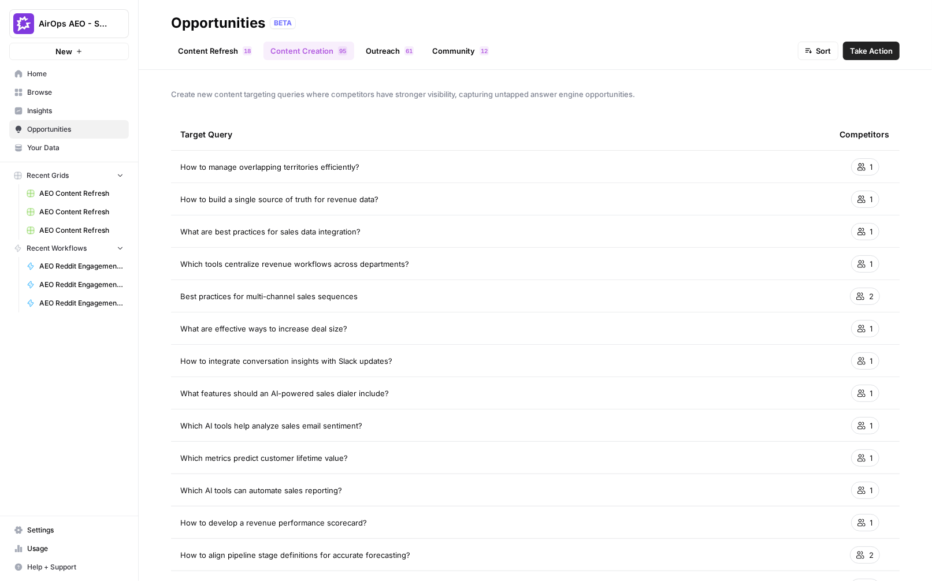
click at [375, 52] on link "Outreach 1 6" at bounding box center [390, 51] width 62 height 18
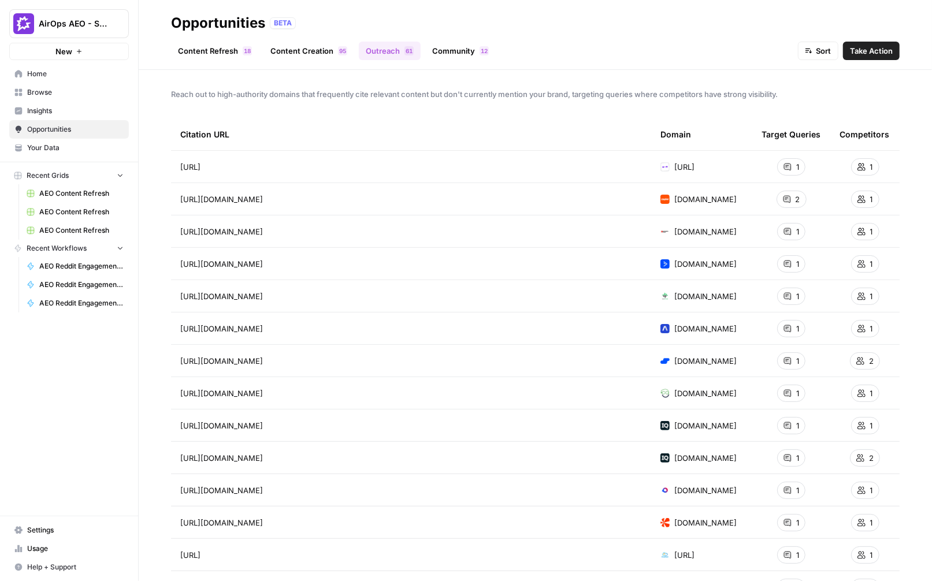
click at [464, 50] on link "Community 2 1" at bounding box center [460, 51] width 71 height 18
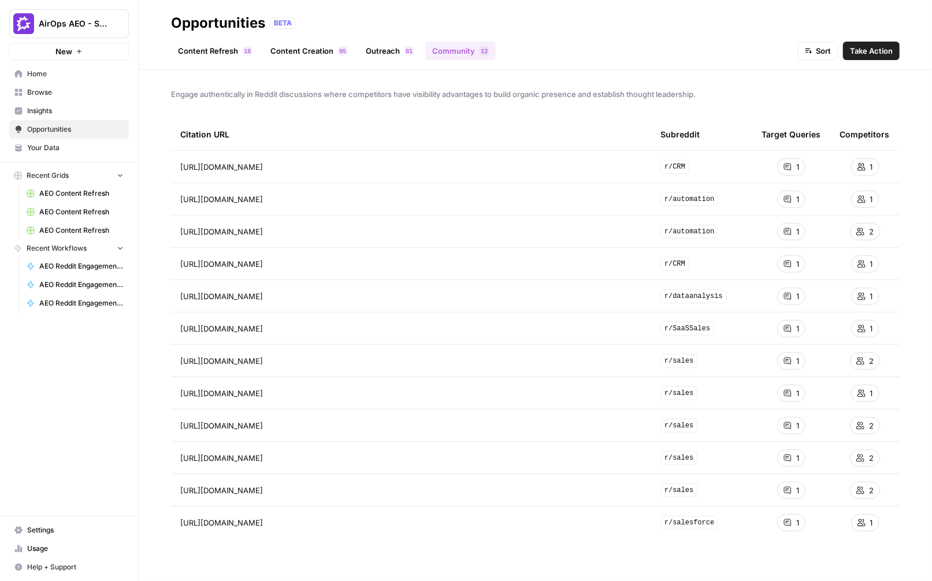
click at [61, 106] on span "Insights" at bounding box center [75, 111] width 97 height 10
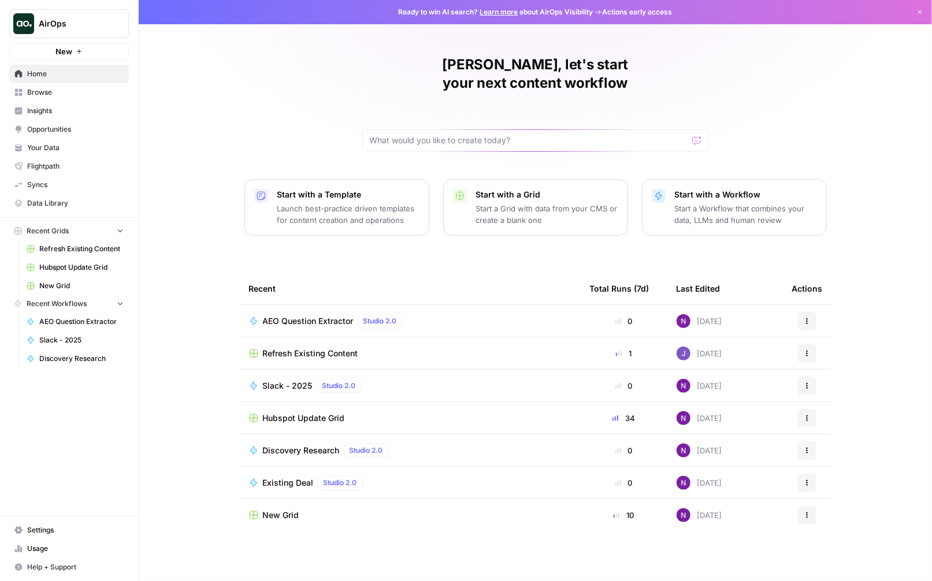
click at [59, 108] on span "Insights" at bounding box center [75, 111] width 97 height 10
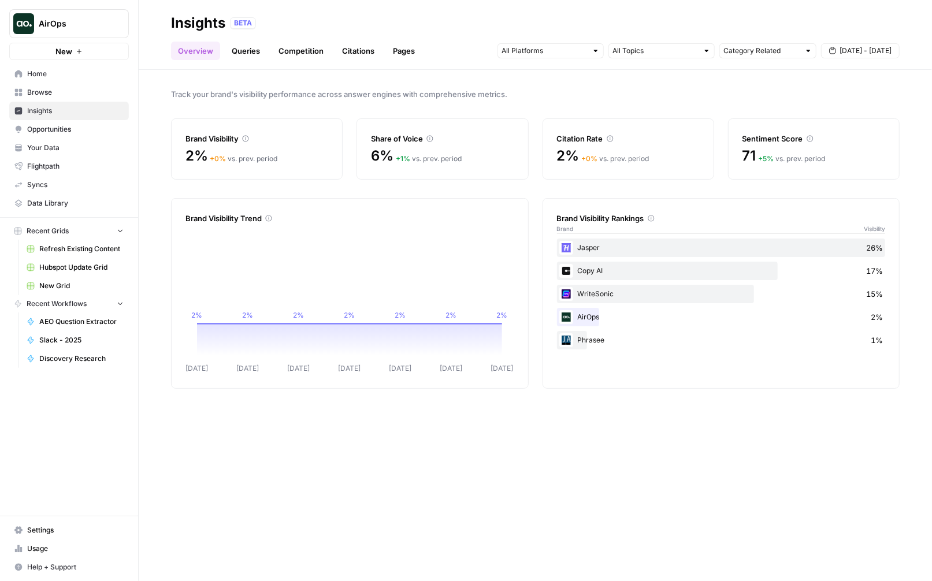
click at [57, 132] on span "Opportunities" at bounding box center [75, 129] width 97 height 10
